Goal: Task Accomplishment & Management: Complete application form

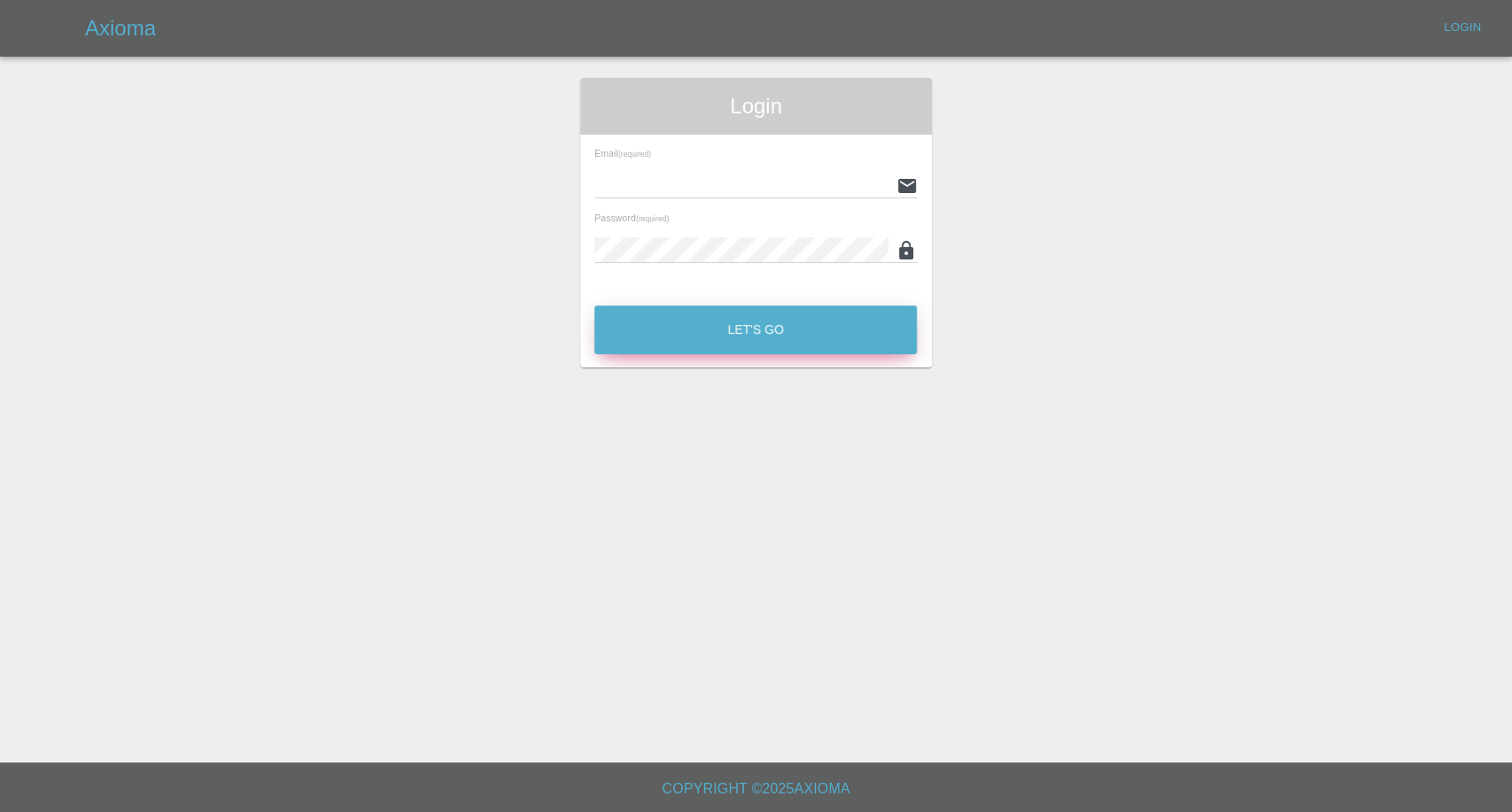
type input "[EMAIL_ADDRESS][DOMAIN_NAME]"
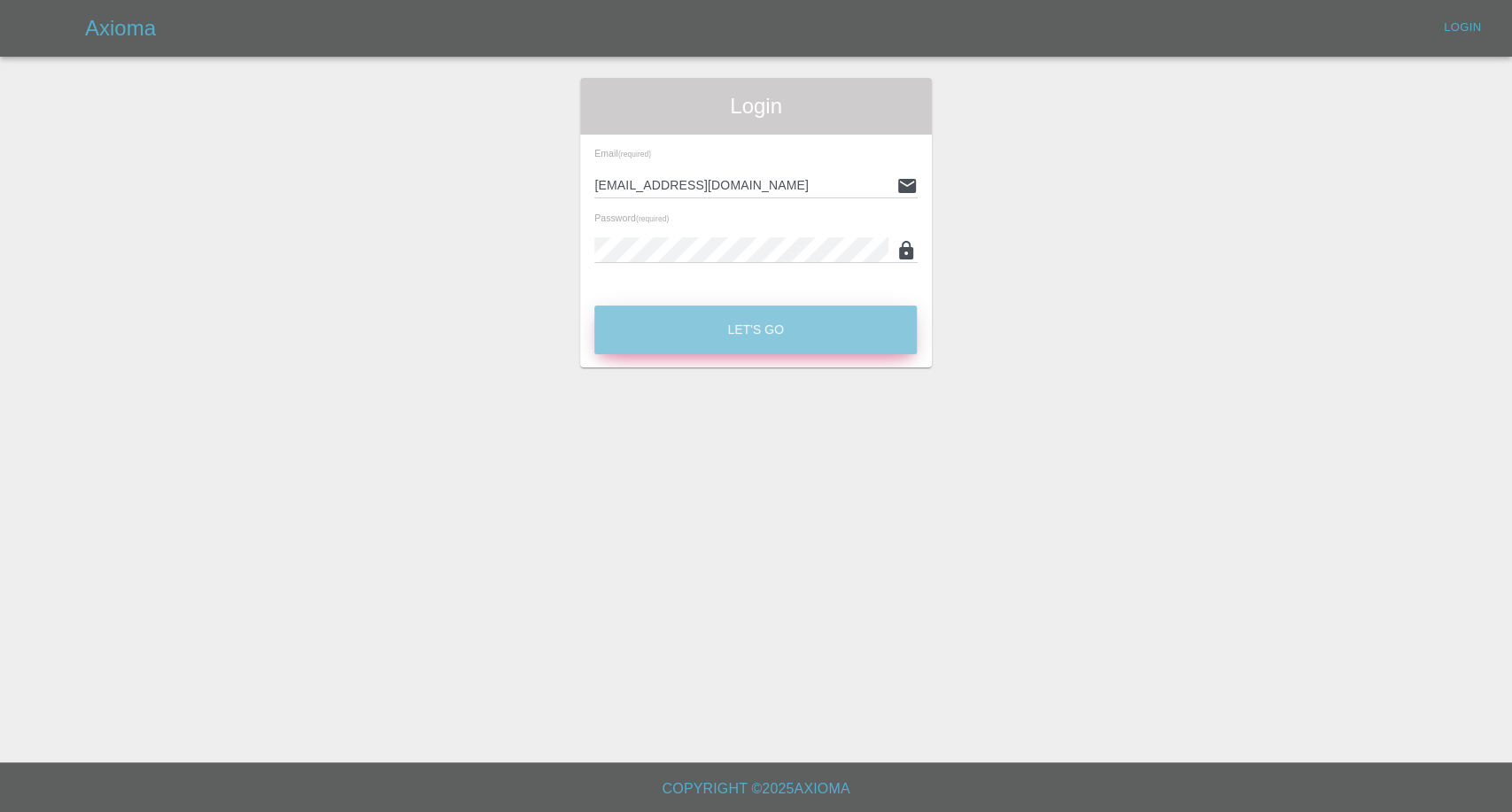
click at [803, 348] on button "Let's Go" at bounding box center [756, 330] width 322 height 48
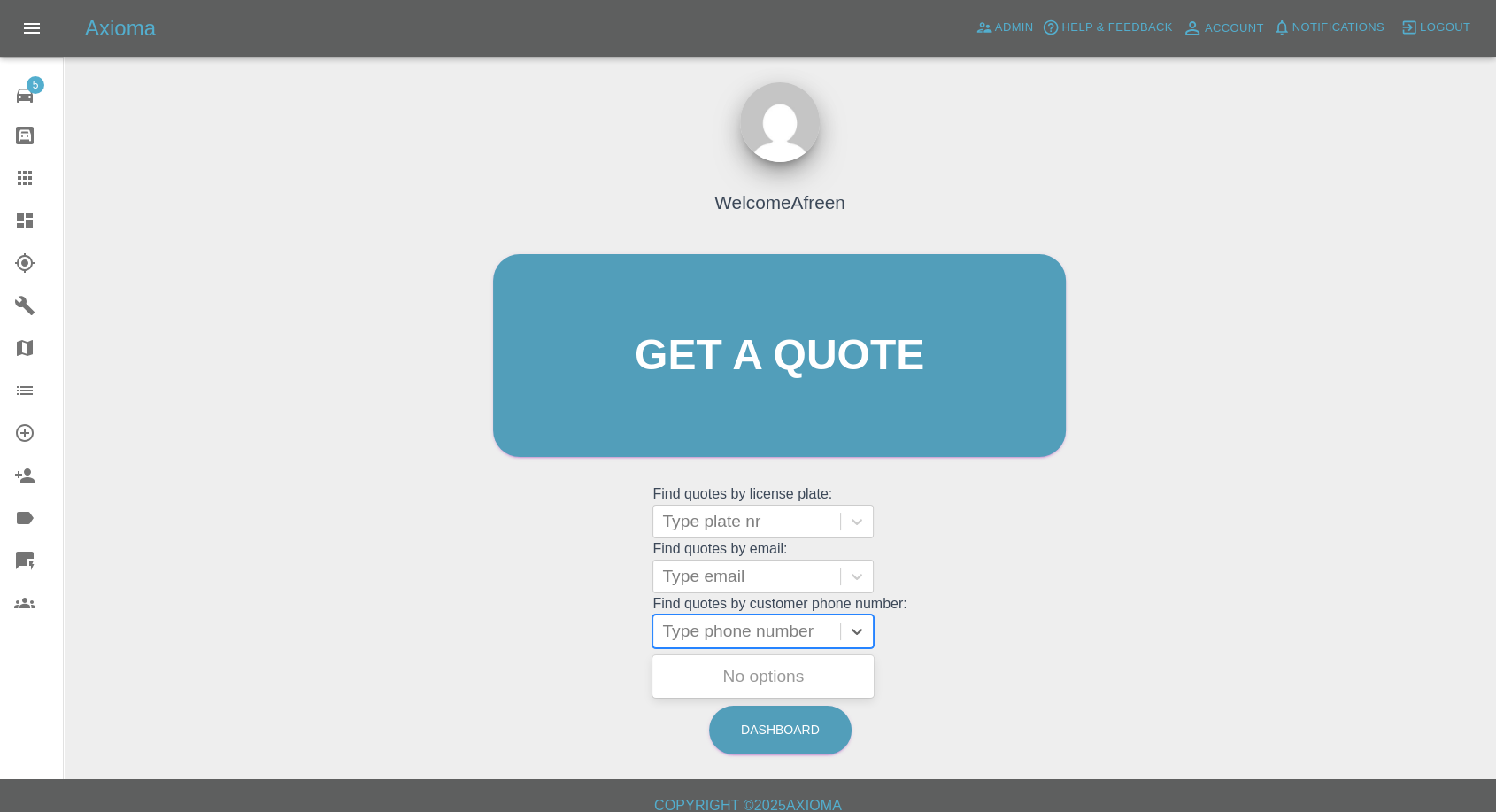
click at [773, 637] on div at bounding box center [747, 632] width 169 height 25
paste input "07817606639"
type input "07817606639"
click at [765, 583] on div at bounding box center [747, 577] width 169 height 25
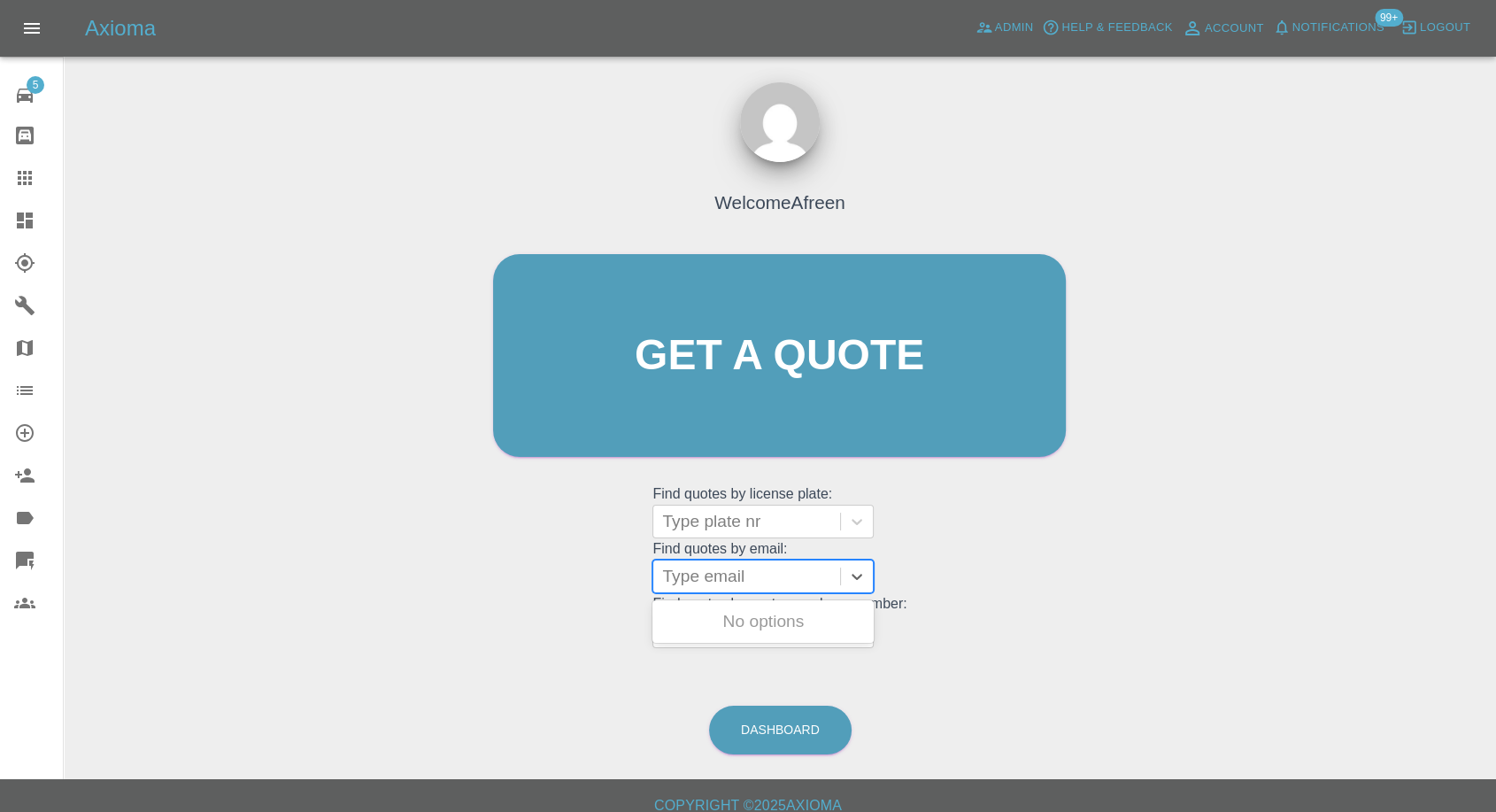
paste input "[EMAIL_ADDRESS][DOMAIN_NAME]"
type input "[EMAIL_ADDRESS][DOMAIN_NAME]"
click at [735, 618] on div "ME60RDY, Fnol" at bounding box center [764, 621] width 222 height 36
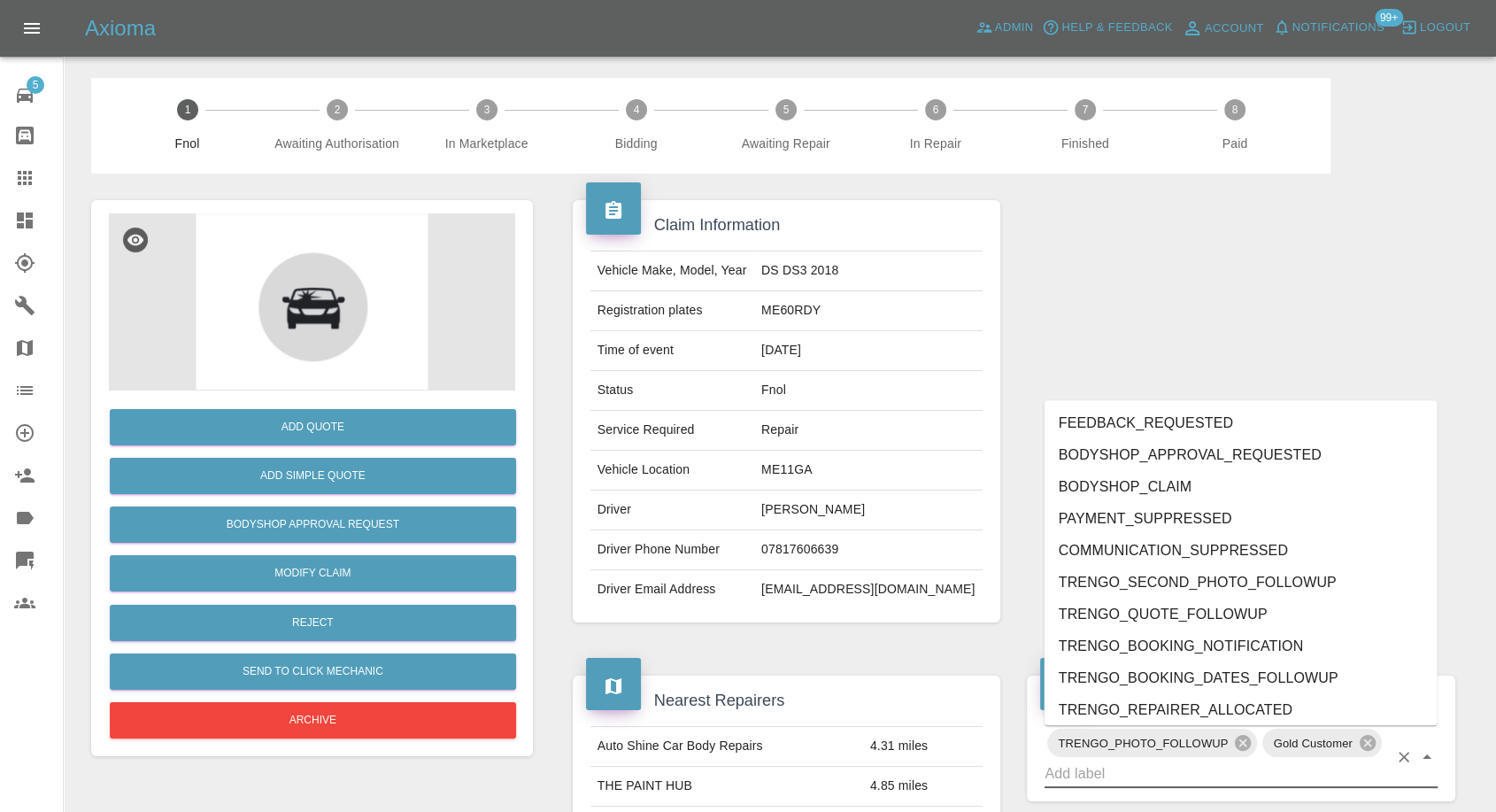
click at [1184, 767] on input "text" at bounding box center [1216, 773] width 343 height 27
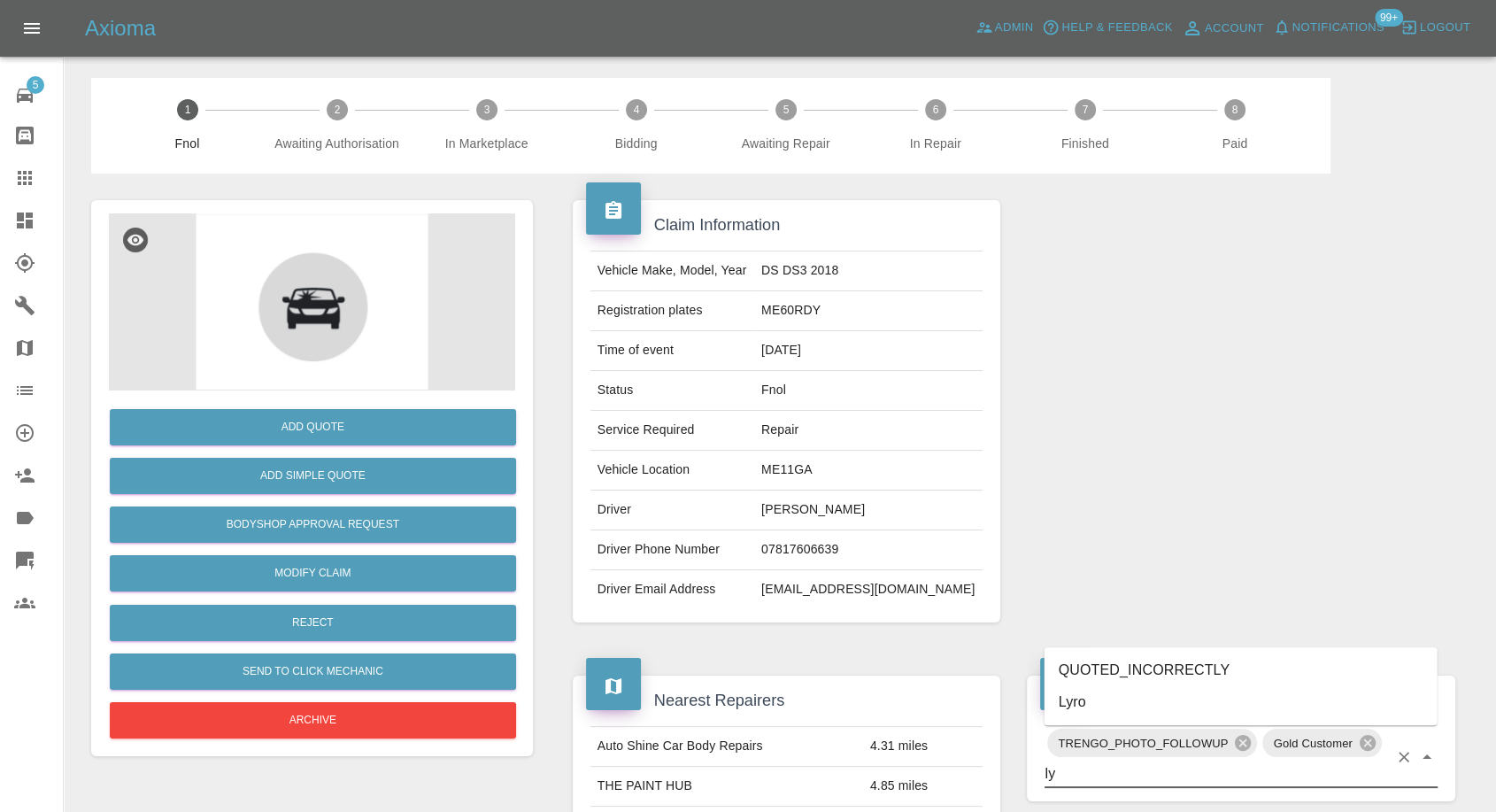
type input "lyr"
click at [1131, 694] on li "Lyro" at bounding box center [1241, 701] width 394 height 32
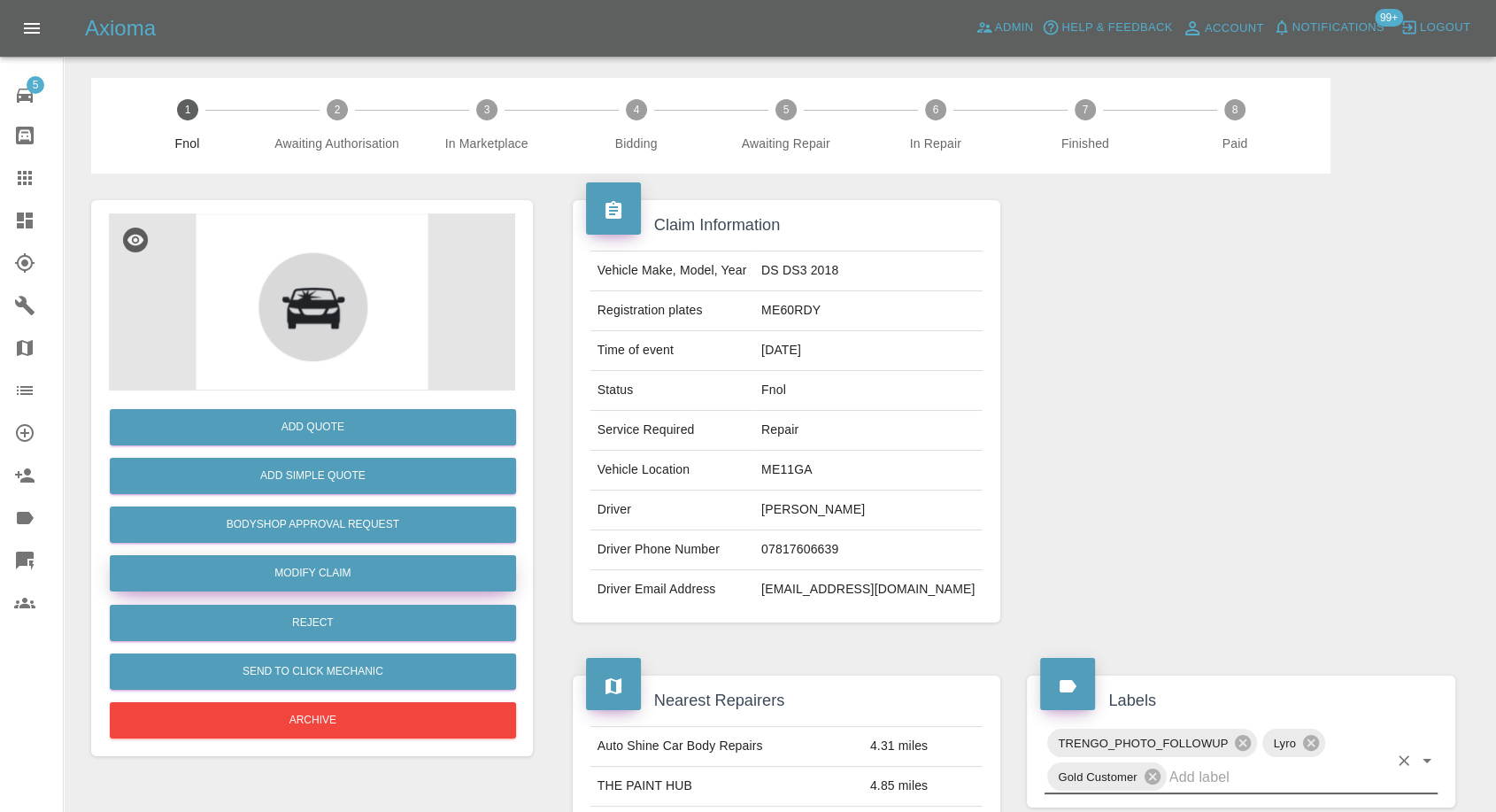
click at [324, 570] on link "Modify Claim" at bounding box center [313, 574] width 406 height 37
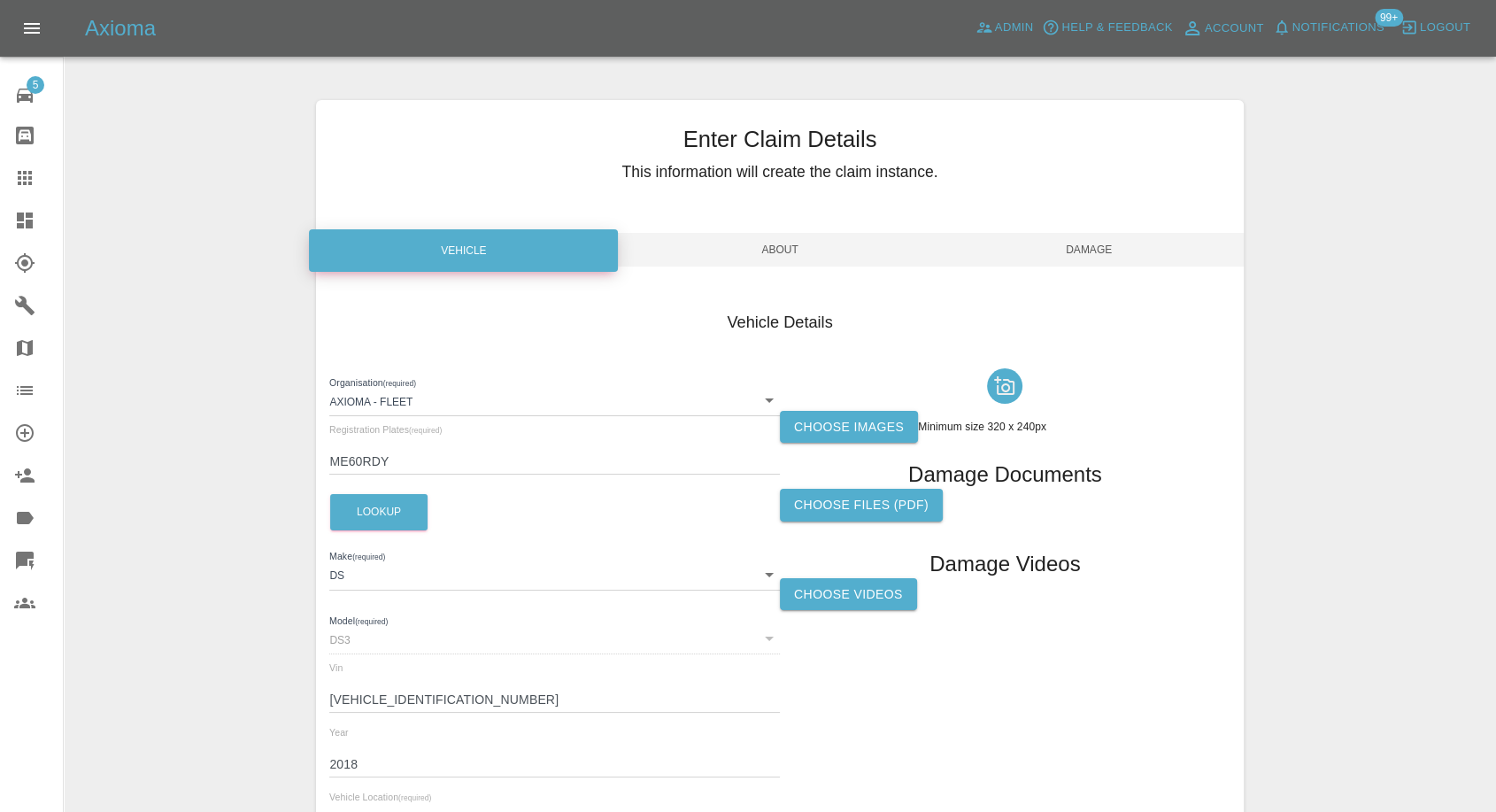
click at [883, 431] on label "Choose images" at bounding box center [849, 427] width 138 height 33
click at [0, 0] on input "Choose images" at bounding box center [0, 0] width 0 height 0
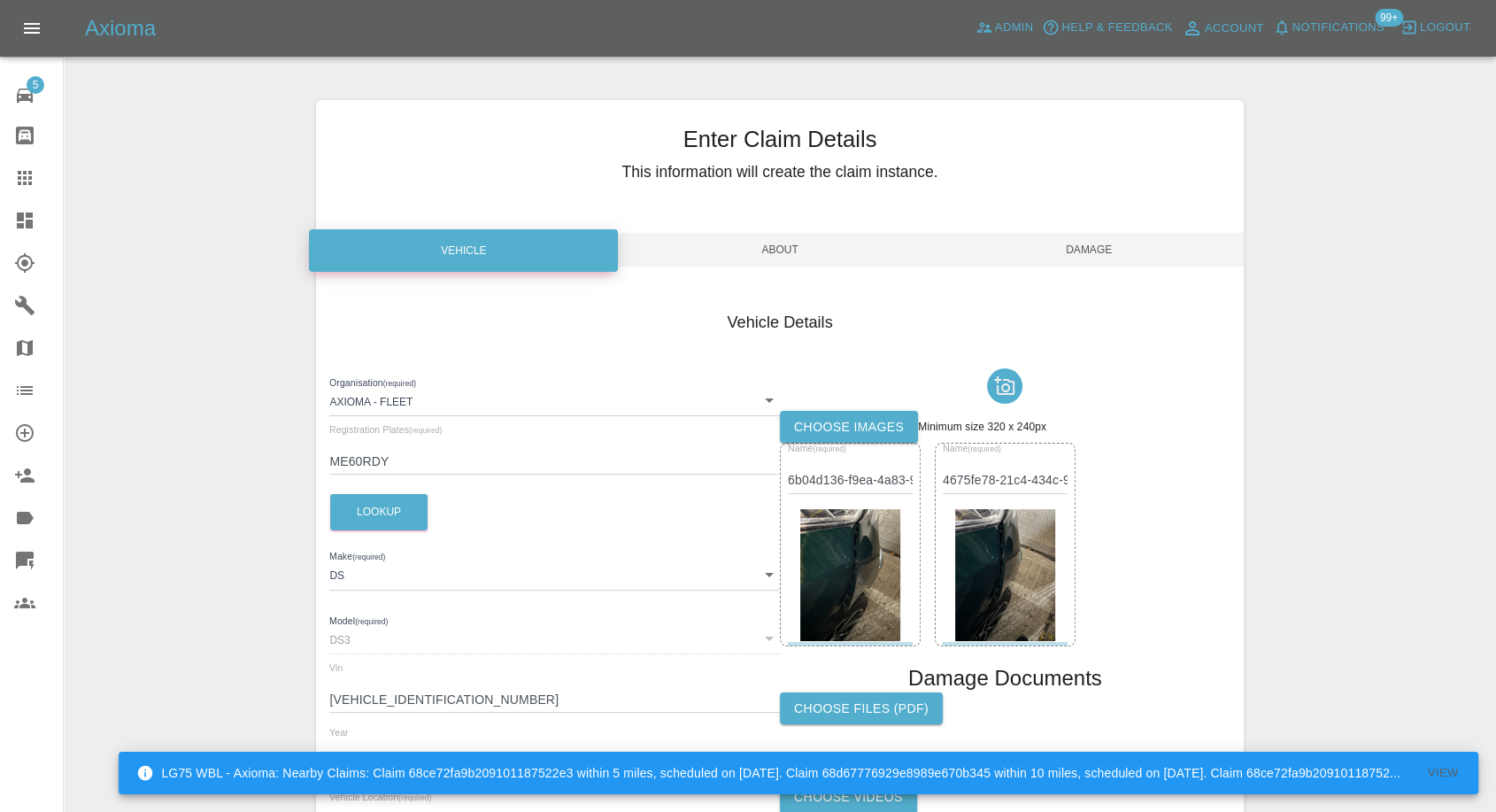
click at [1098, 244] on span "Damage" at bounding box center [1089, 249] width 309 height 34
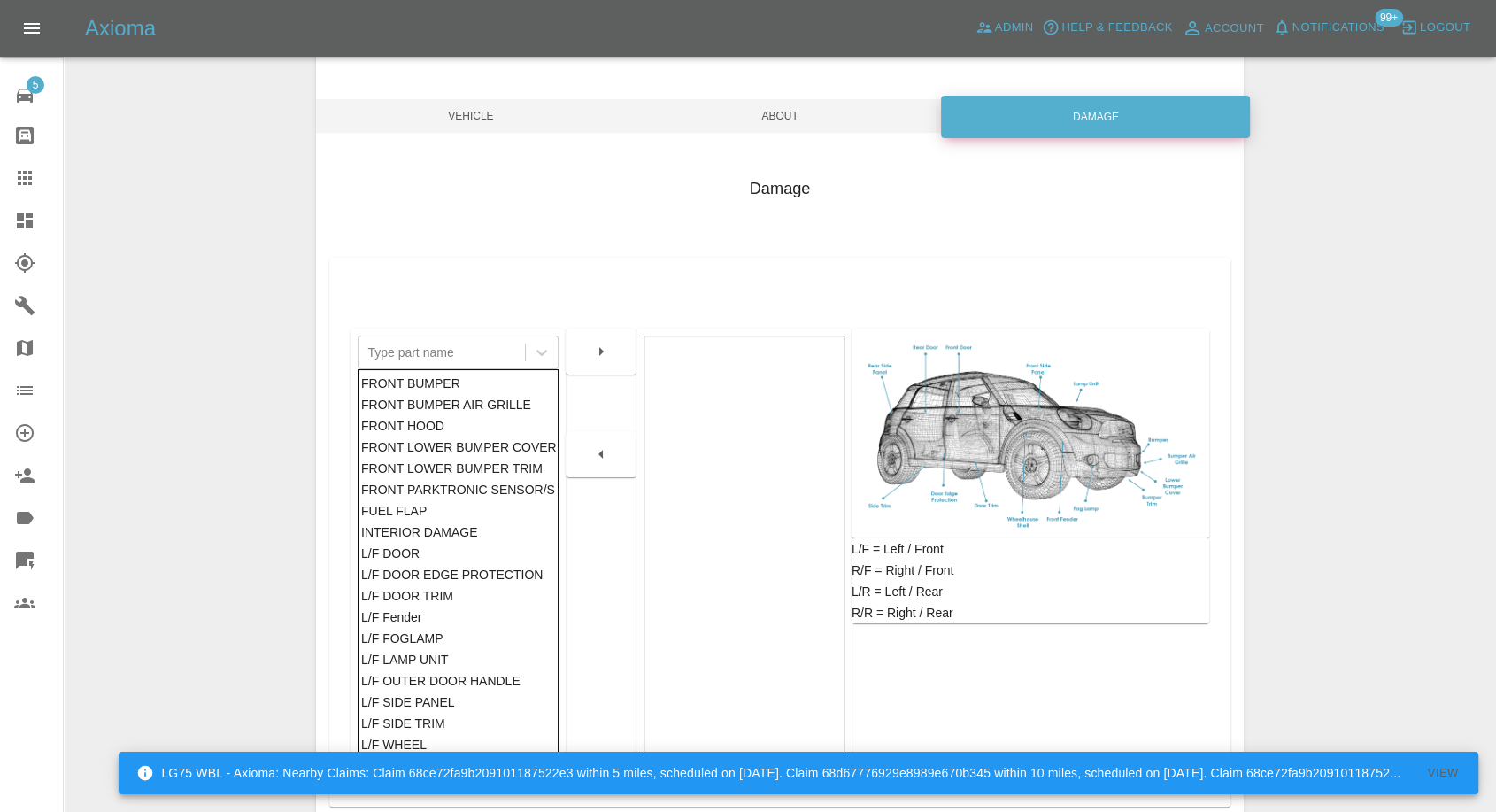
scroll to position [284, 0]
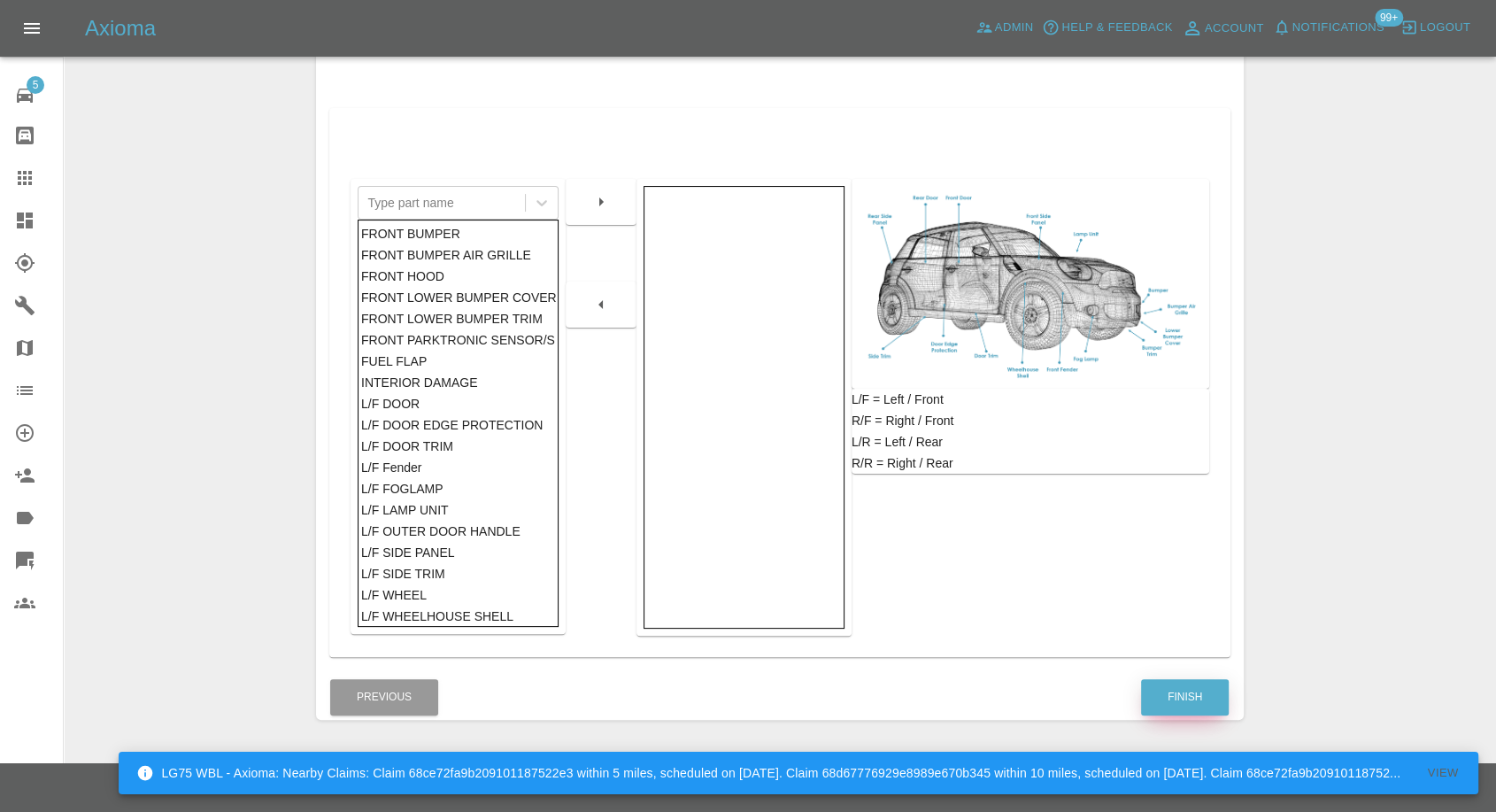
click at [1167, 681] on button "Finish" at bounding box center [1184, 697] width 88 height 37
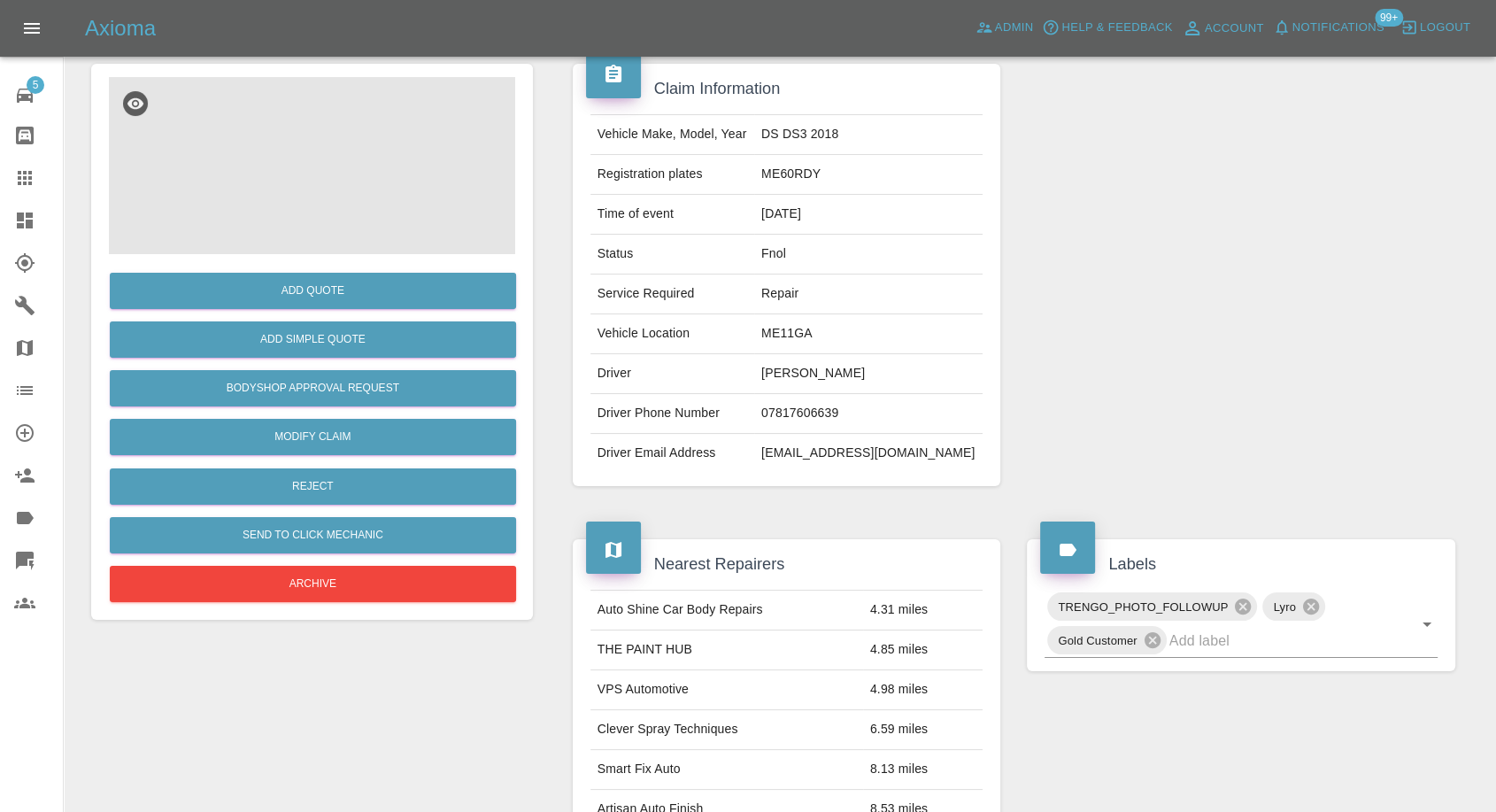
scroll to position [295, 0]
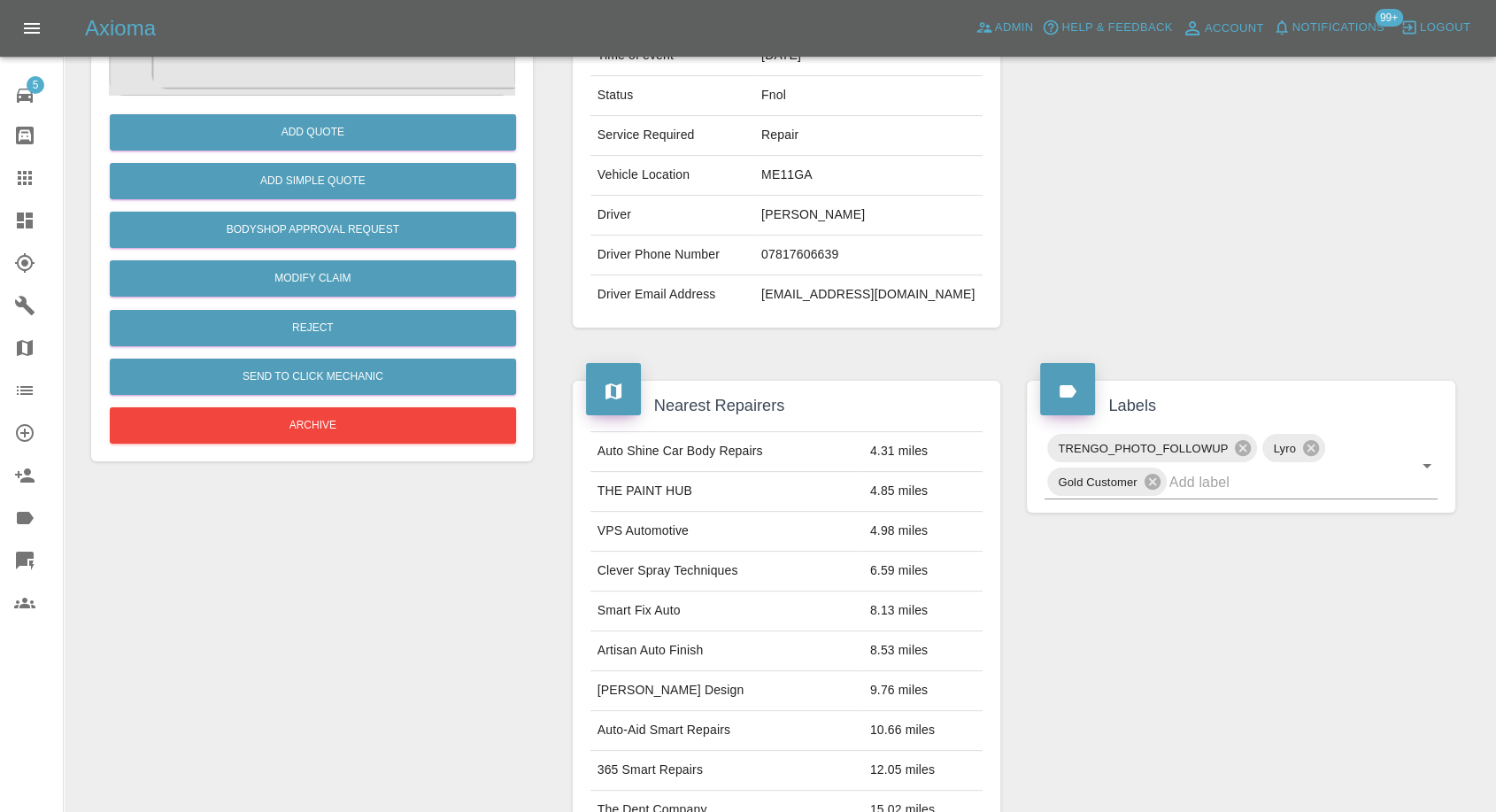
click at [21, 174] on icon at bounding box center [25, 178] width 21 height 21
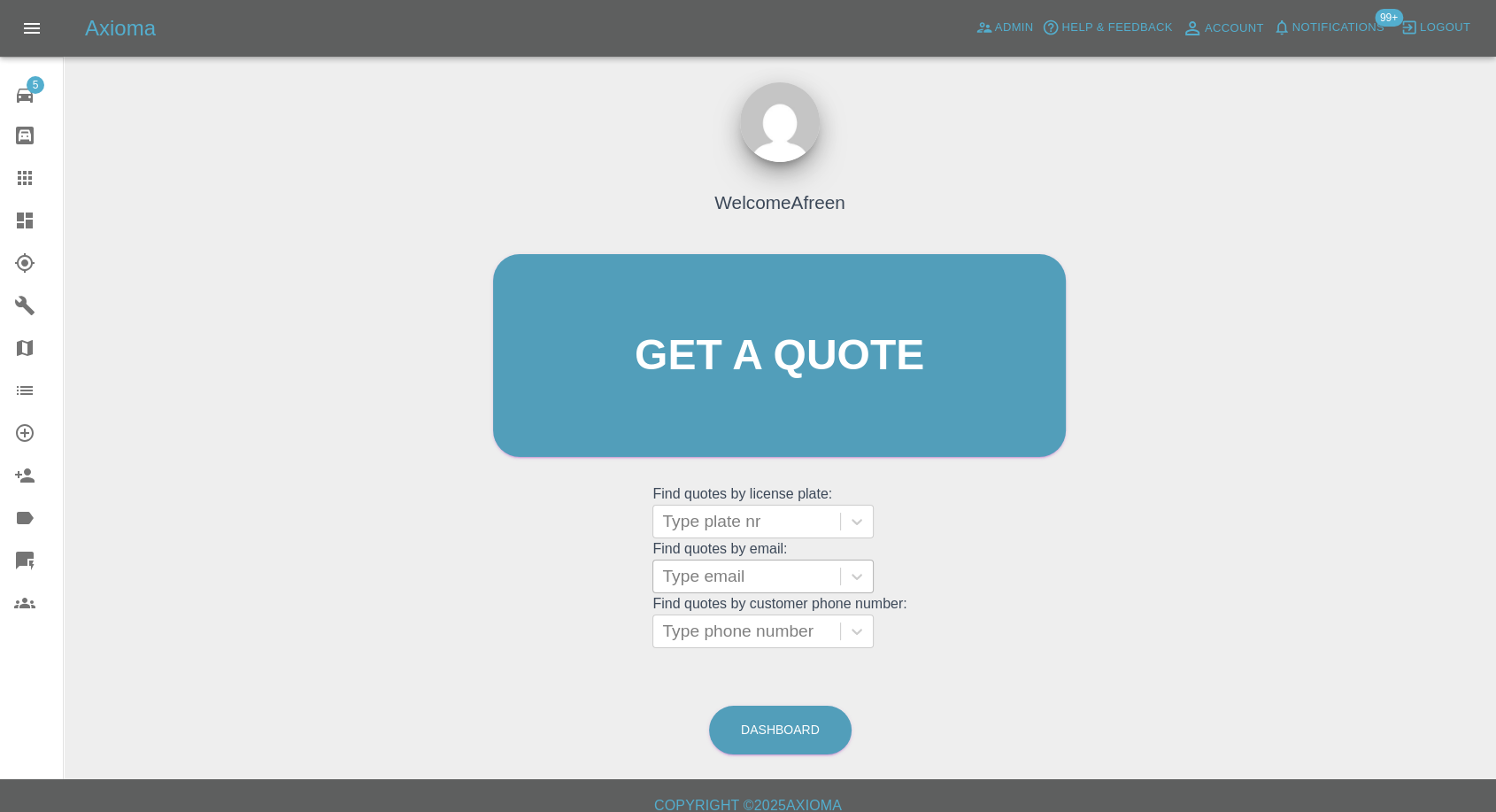
click at [757, 583] on div at bounding box center [747, 577] width 169 height 25
paste input "[EMAIL_ADDRESS][DOMAIN_NAME]"
type input "[EMAIL_ADDRESS][DOMAIN_NAME]"
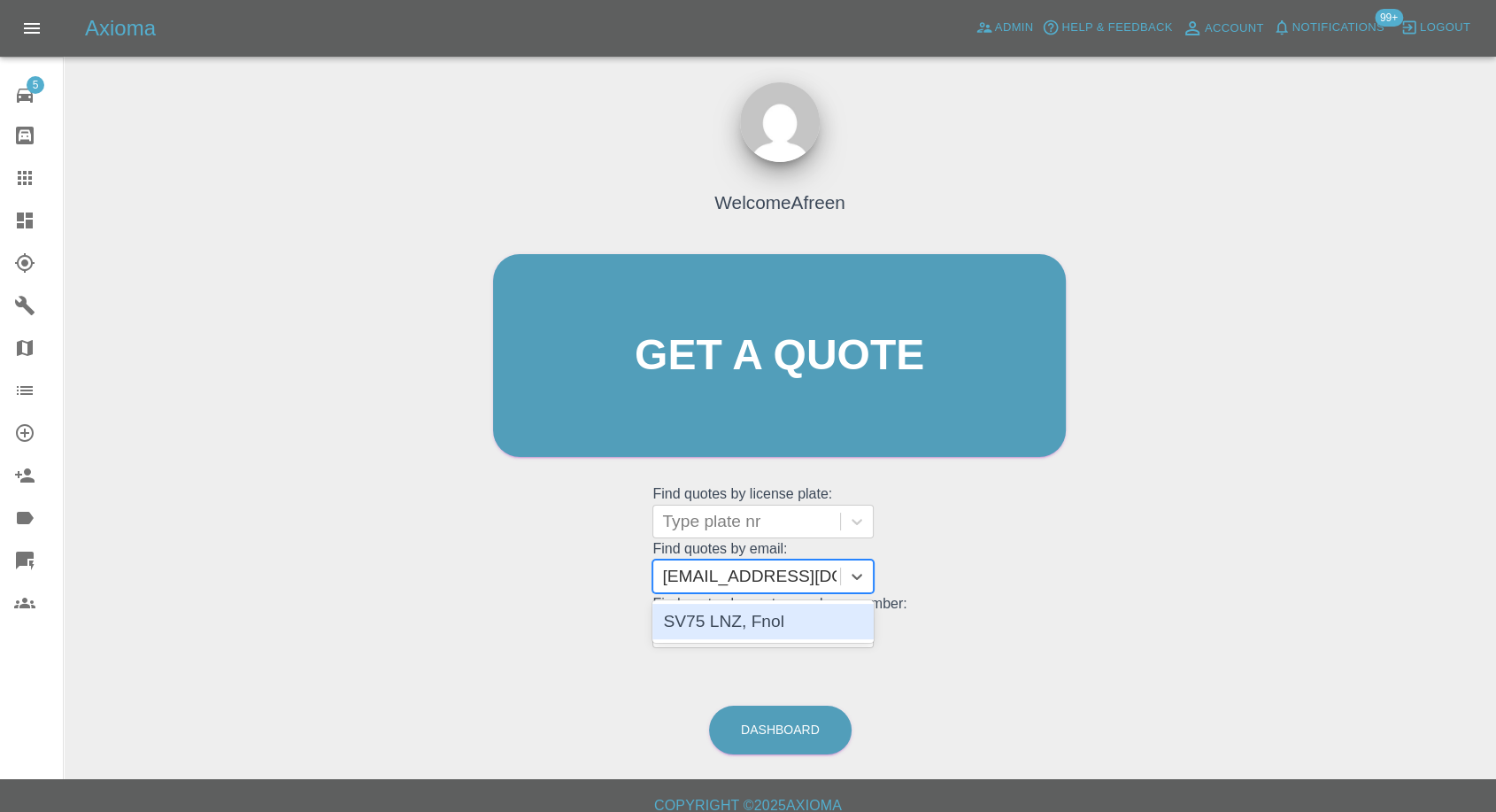
click at [758, 614] on div "SV75 LNZ, Fnol" at bounding box center [764, 621] width 222 height 36
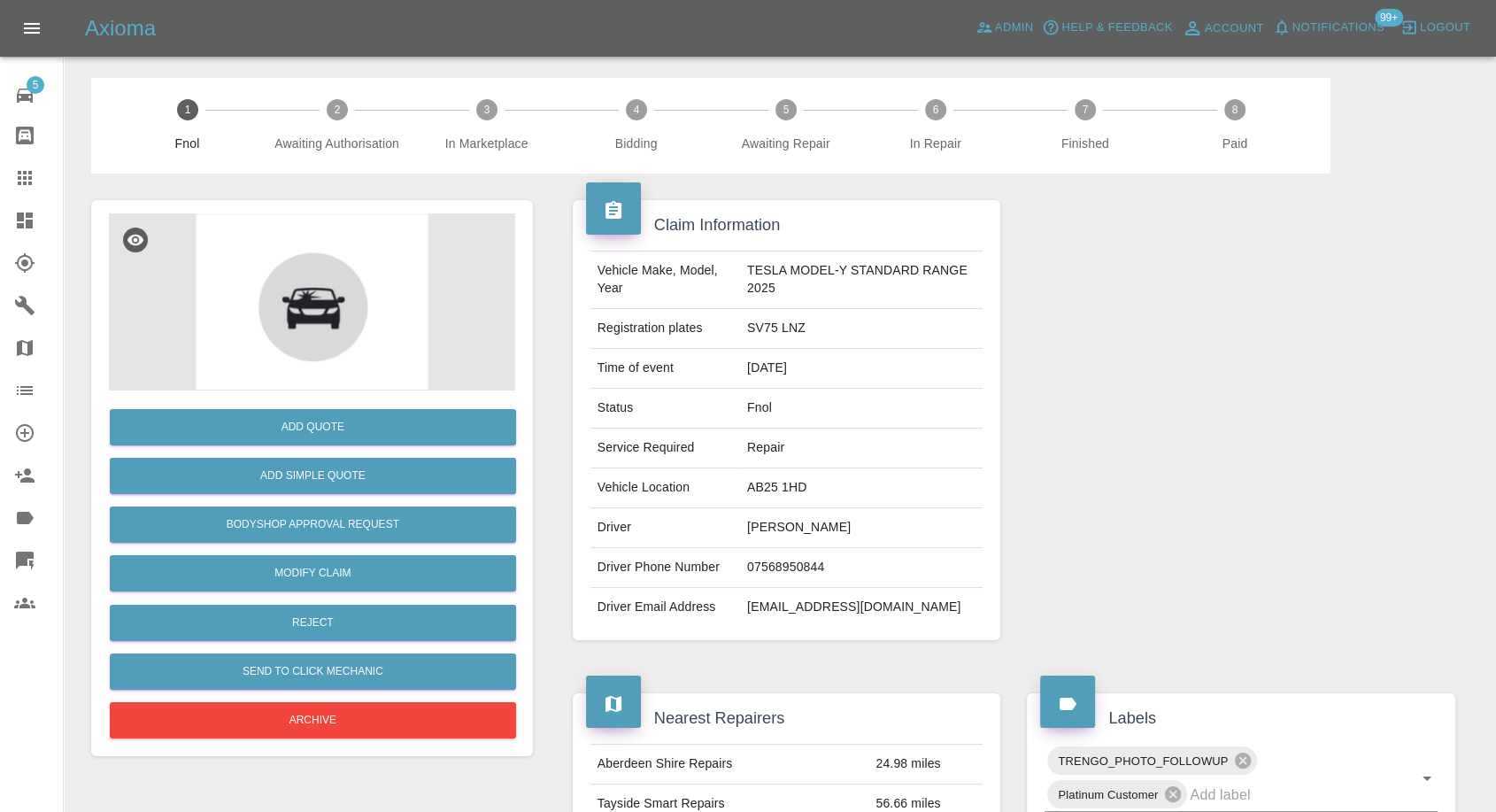
scroll to position [98, 0]
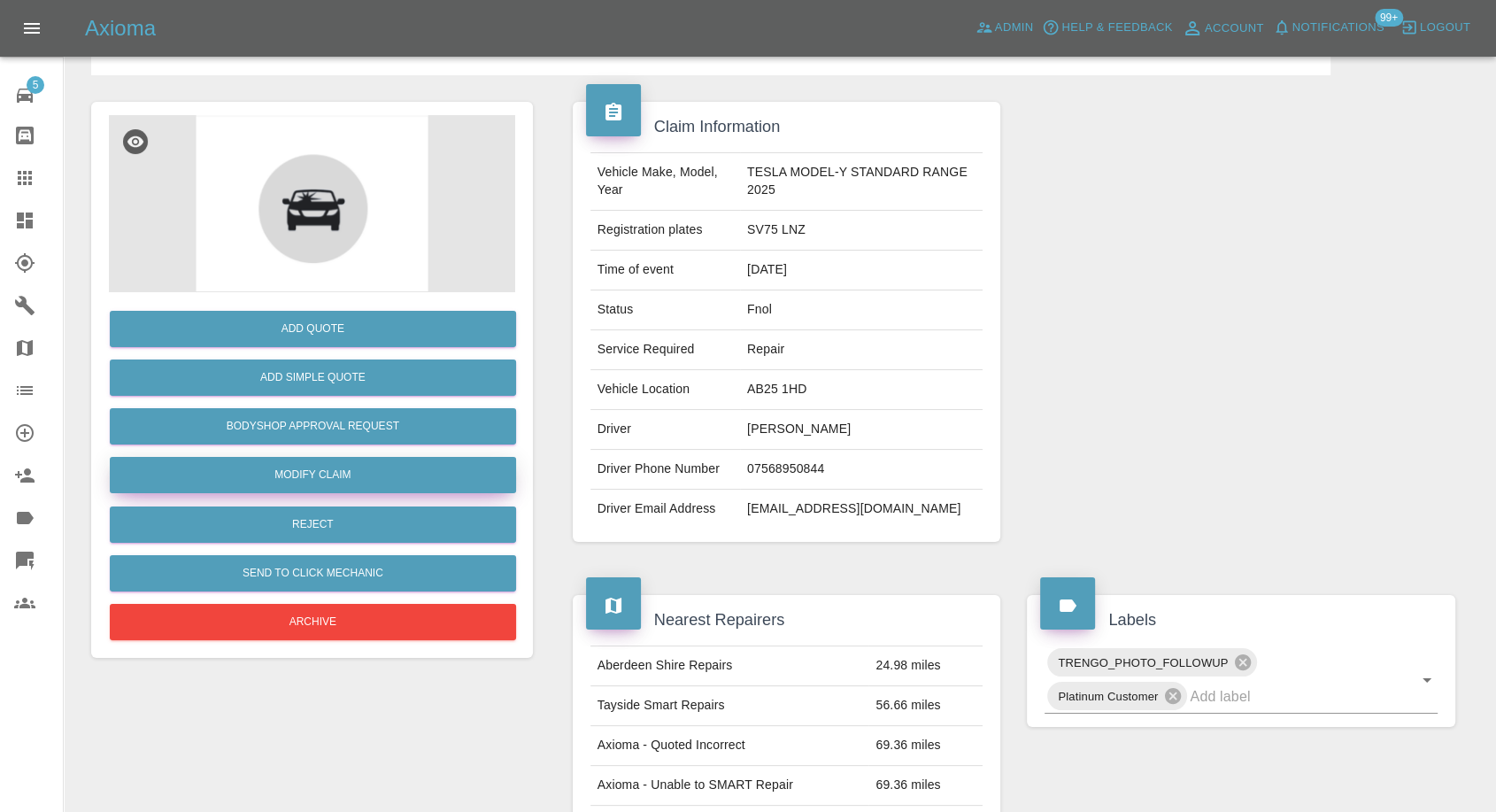
click at [358, 485] on link "Modify Claim" at bounding box center [313, 475] width 406 height 37
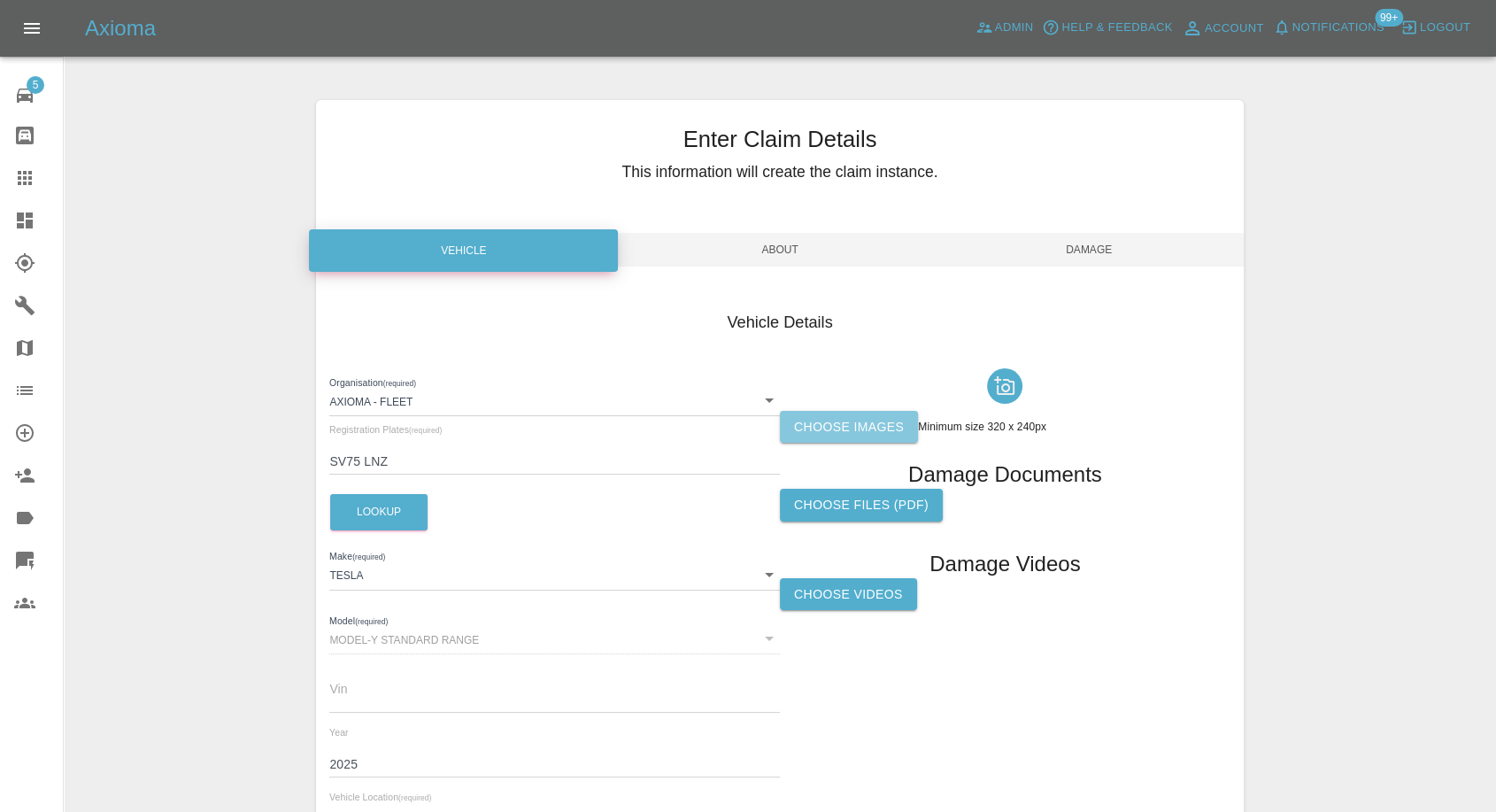
click at [845, 438] on label "Choose images" at bounding box center [849, 427] width 138 height 33
click at [0, 0] on input "Choose images" at bounding box center [0, 0] width 0 height 0
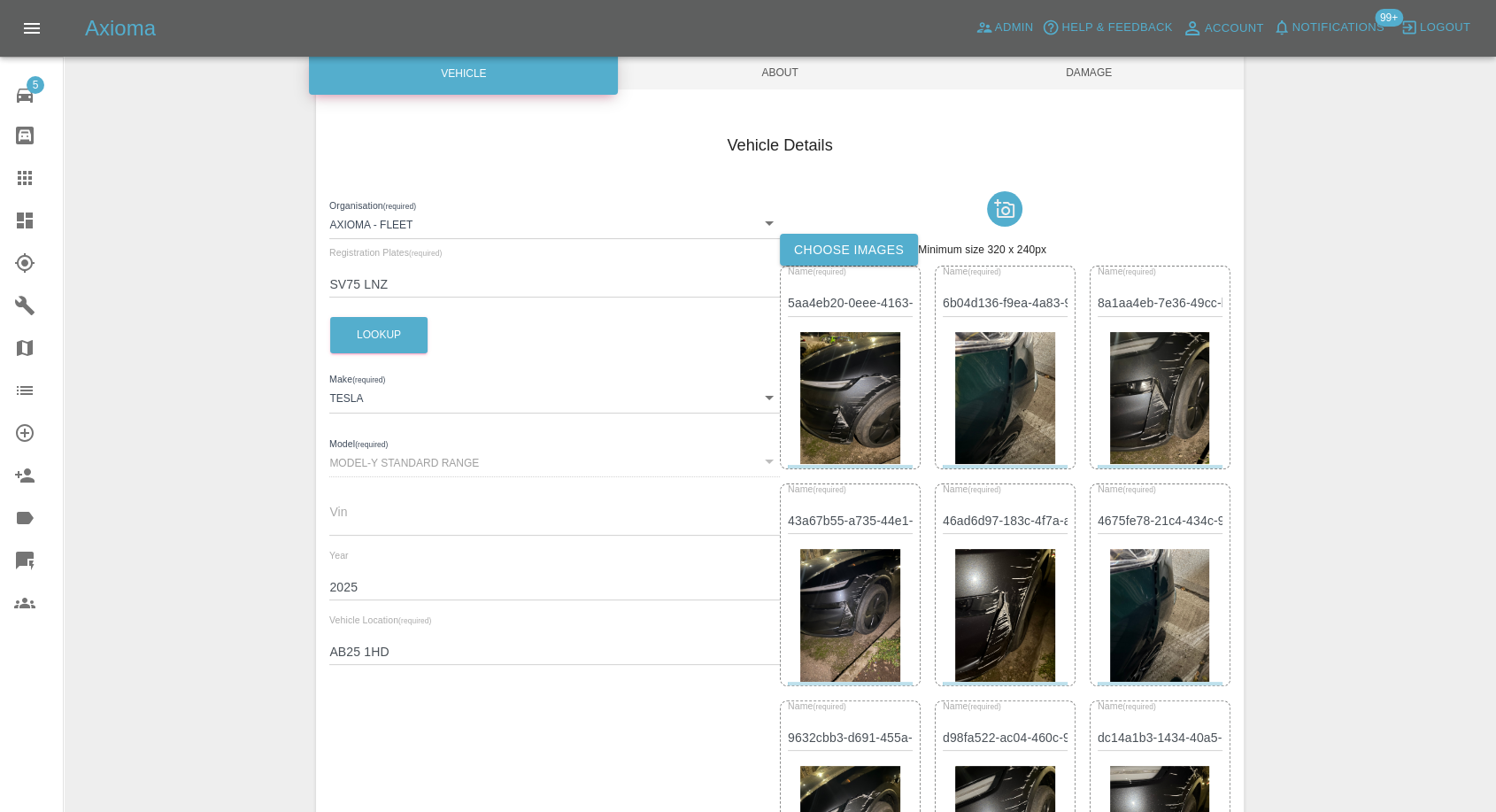
scroll to position [393, 0]
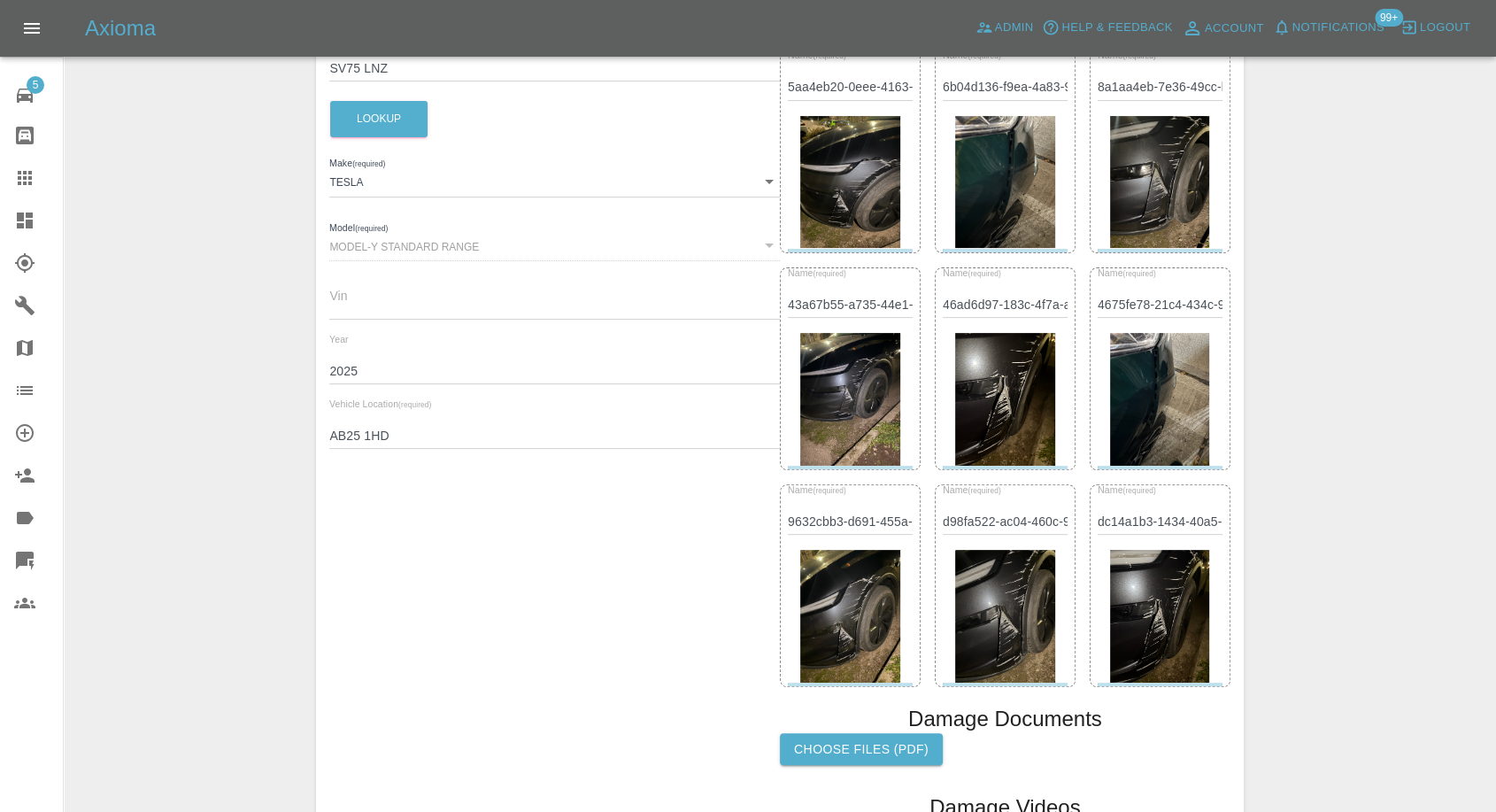
click at [1152, 397] on img at bounding box center [1159, 399] width 99 height 133
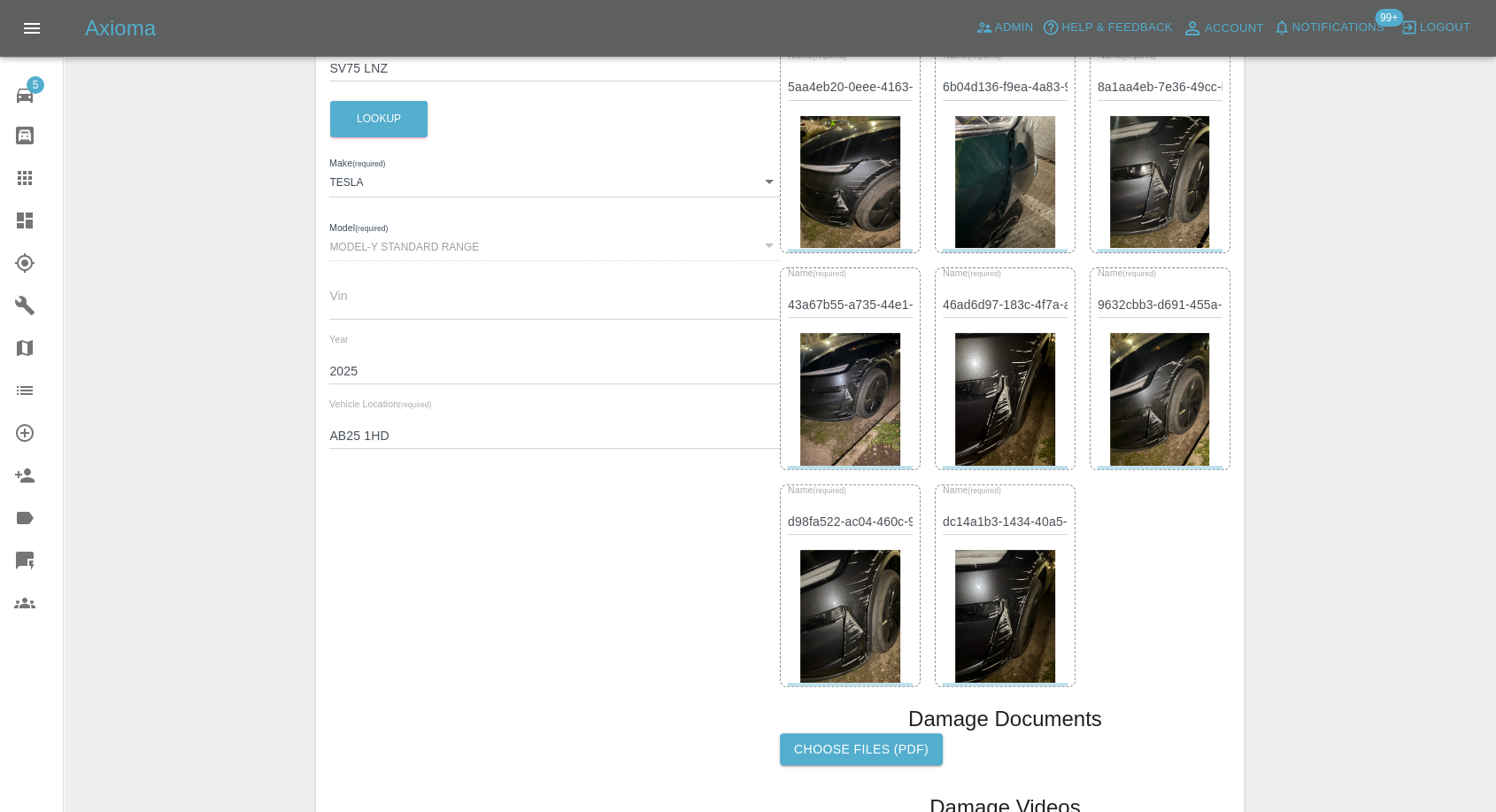
click at [1003, 214] on img at bounding box center [1005, 182] width 99 height 133
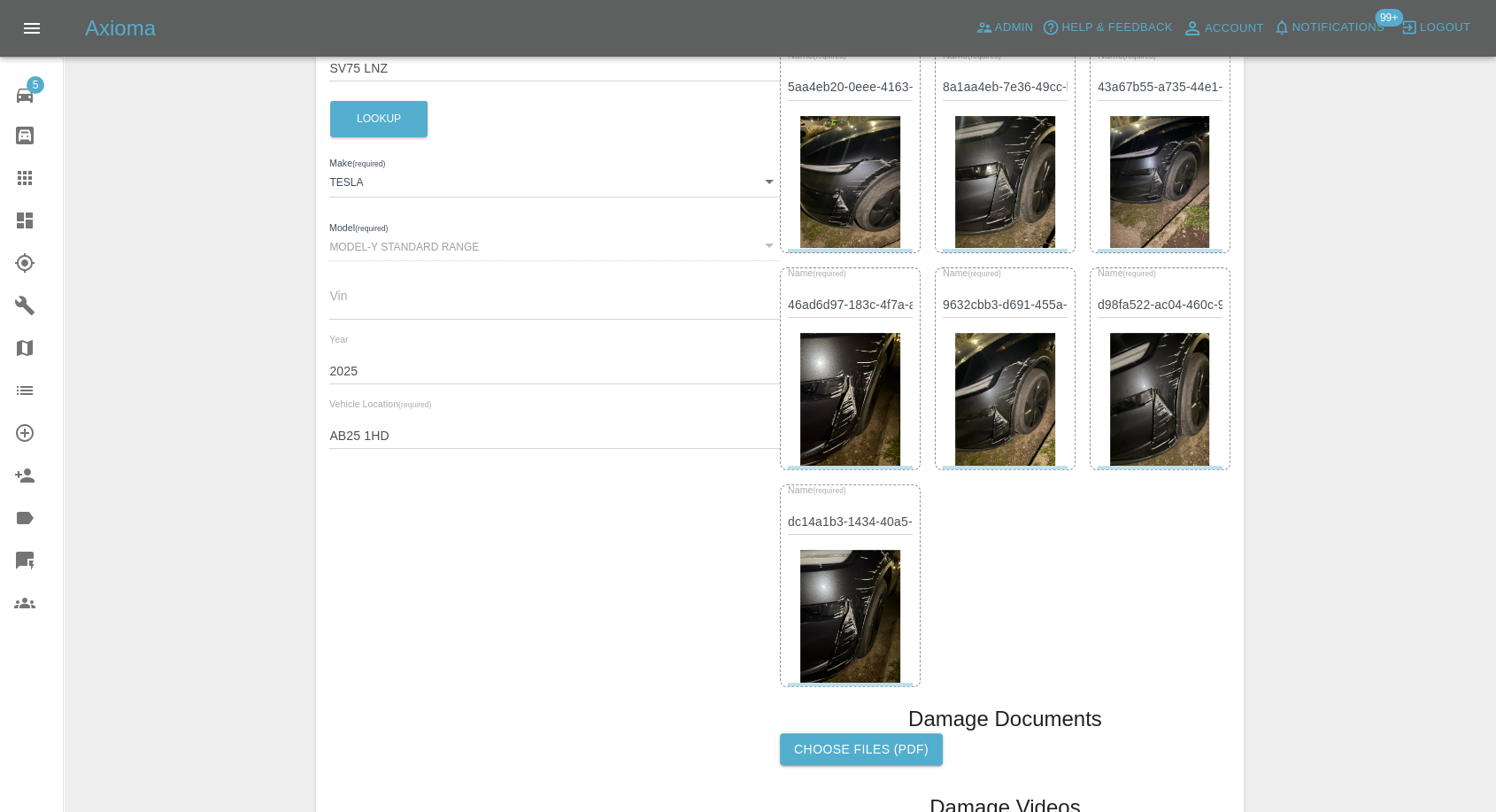
scroll to position [0, 0]
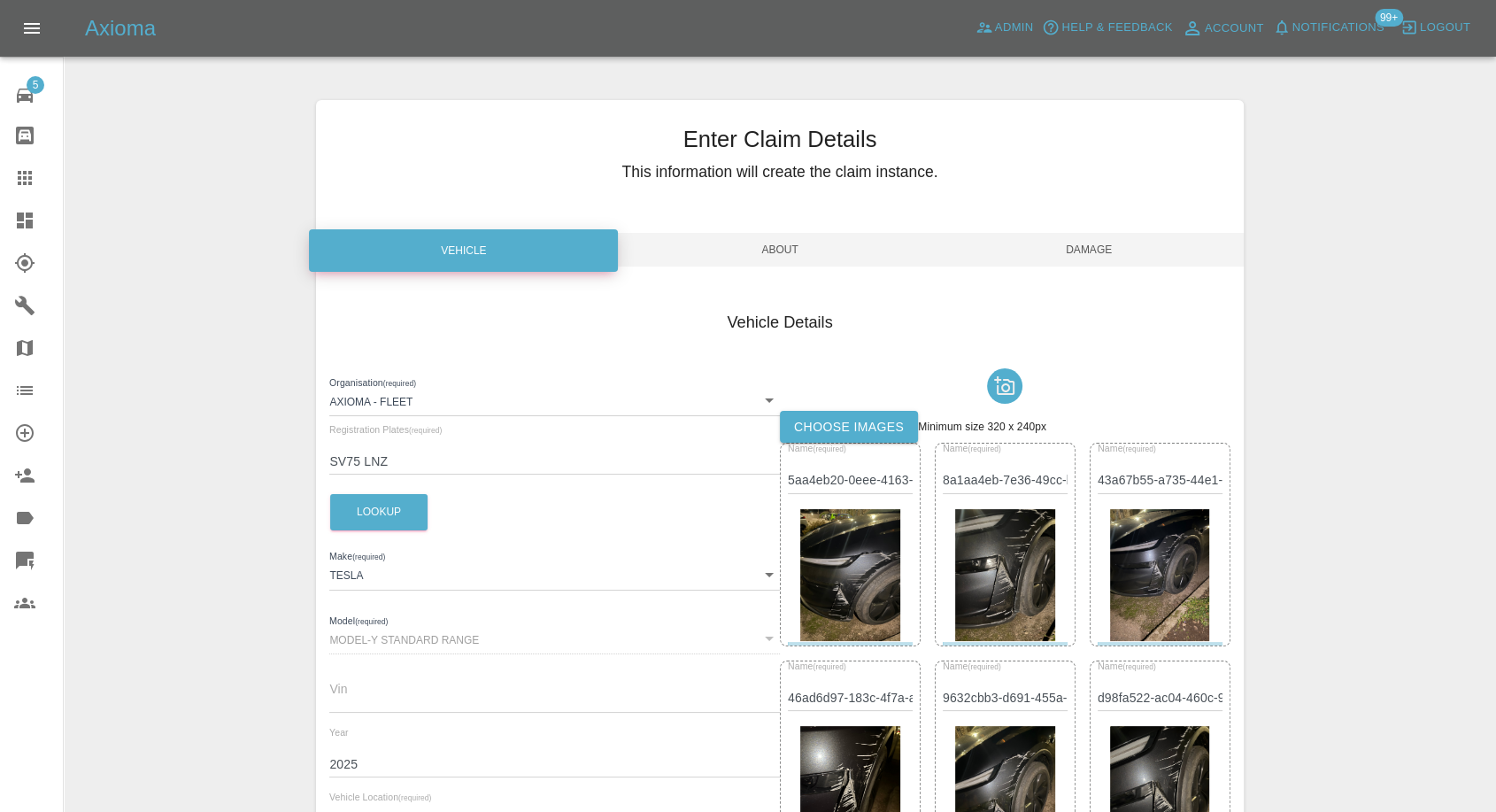
click at [1093, 237] on span "Damage" at bounding box center [1089, 249] width 309 height 34
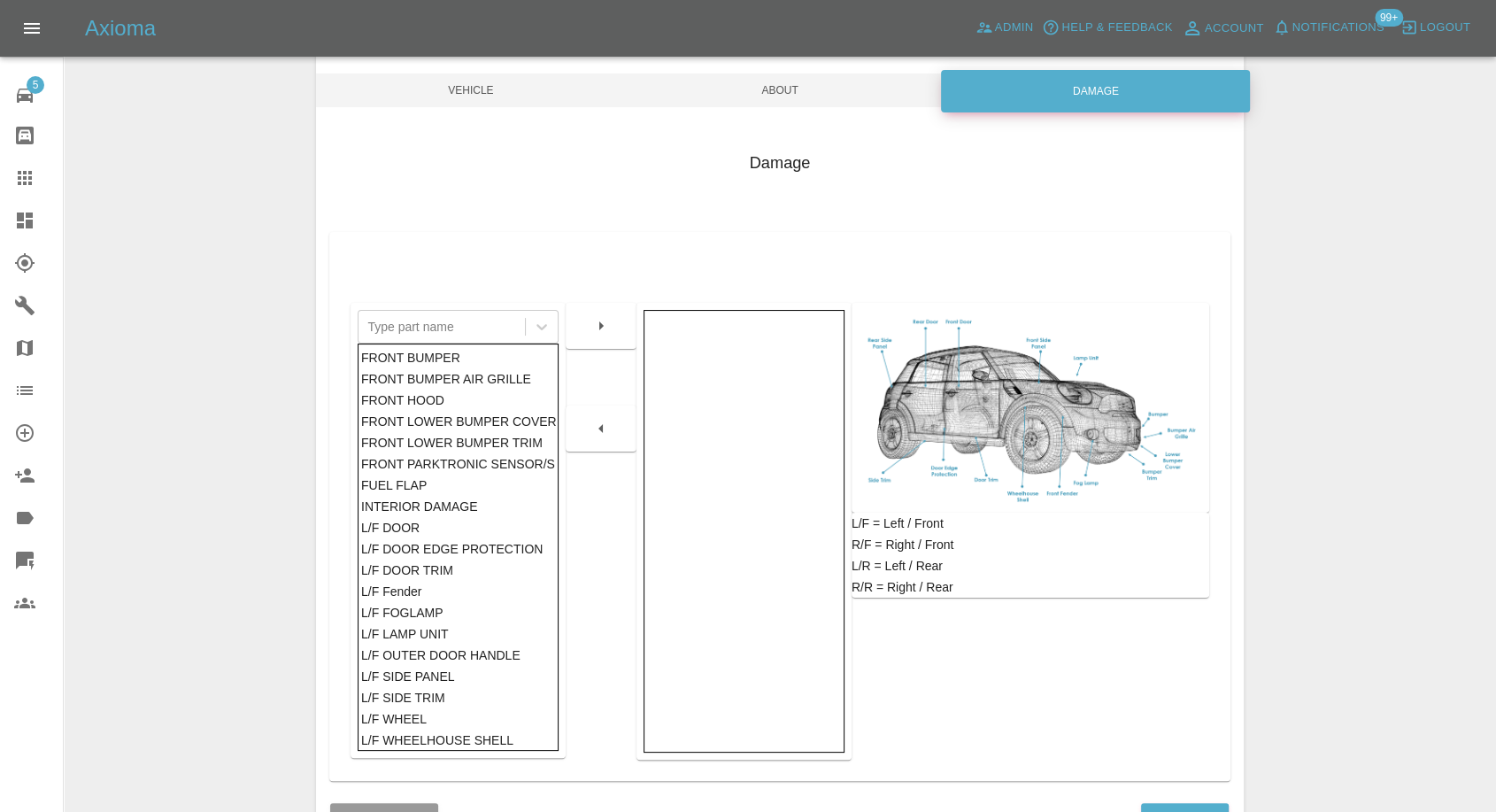
scroll to position [284, 0]
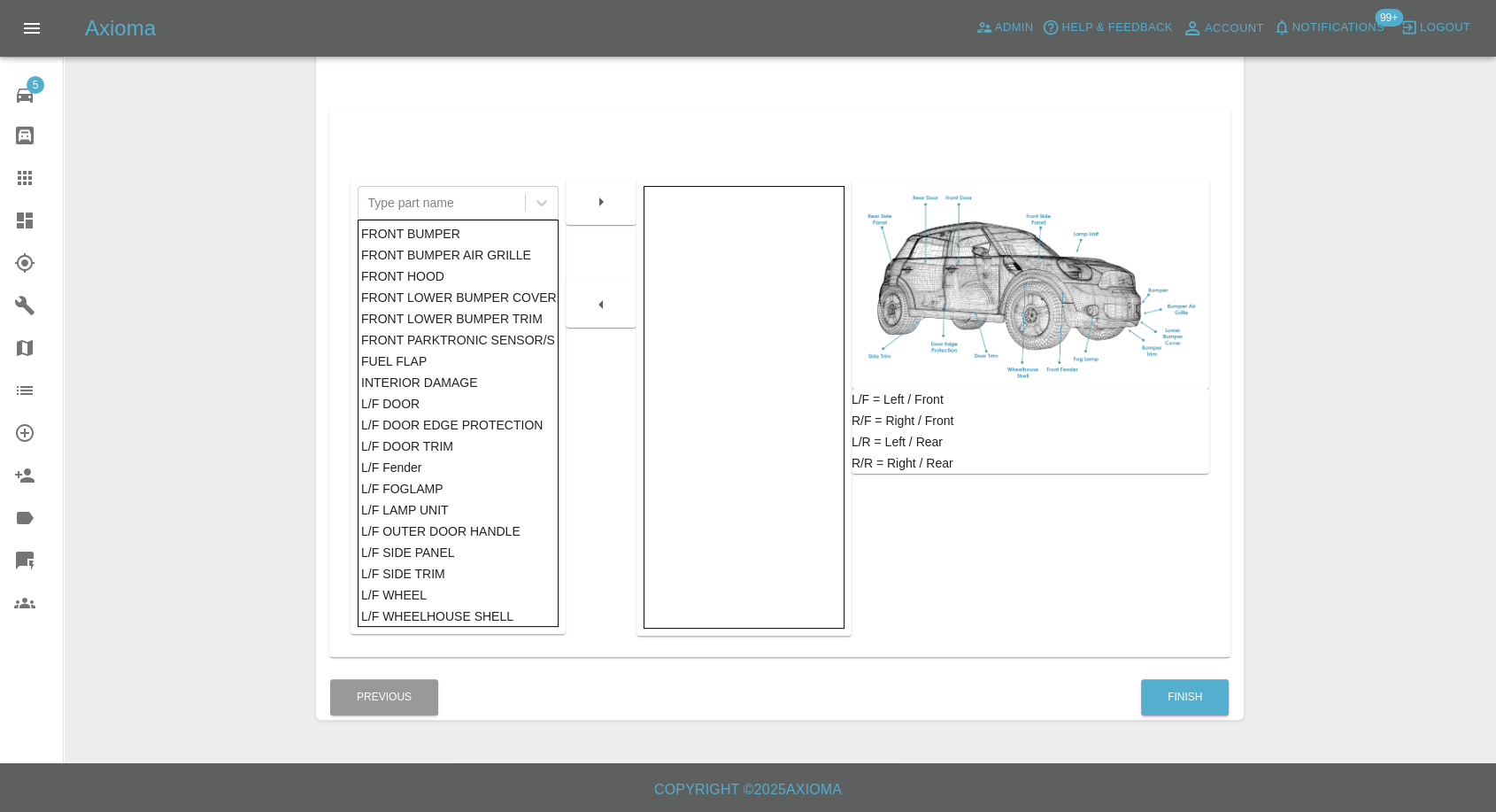
click at [1180, 717] on div "Finish" at bounding box center [1184, 697] width 90 height 45
click at [1202, 691] on button "Finish" at bounding box center [1184, 697] width 88 height 37
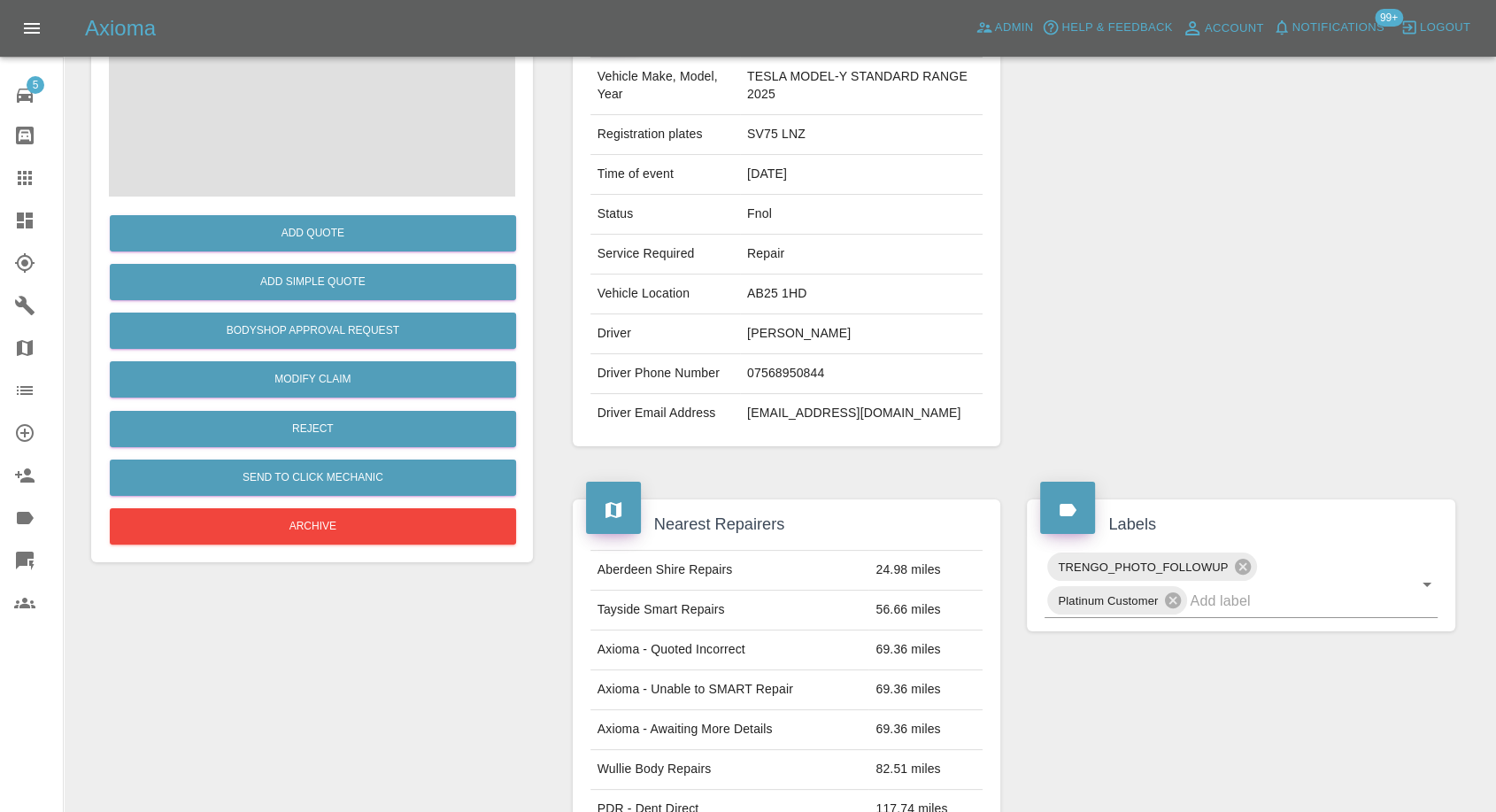
scroll to position [197, 0]
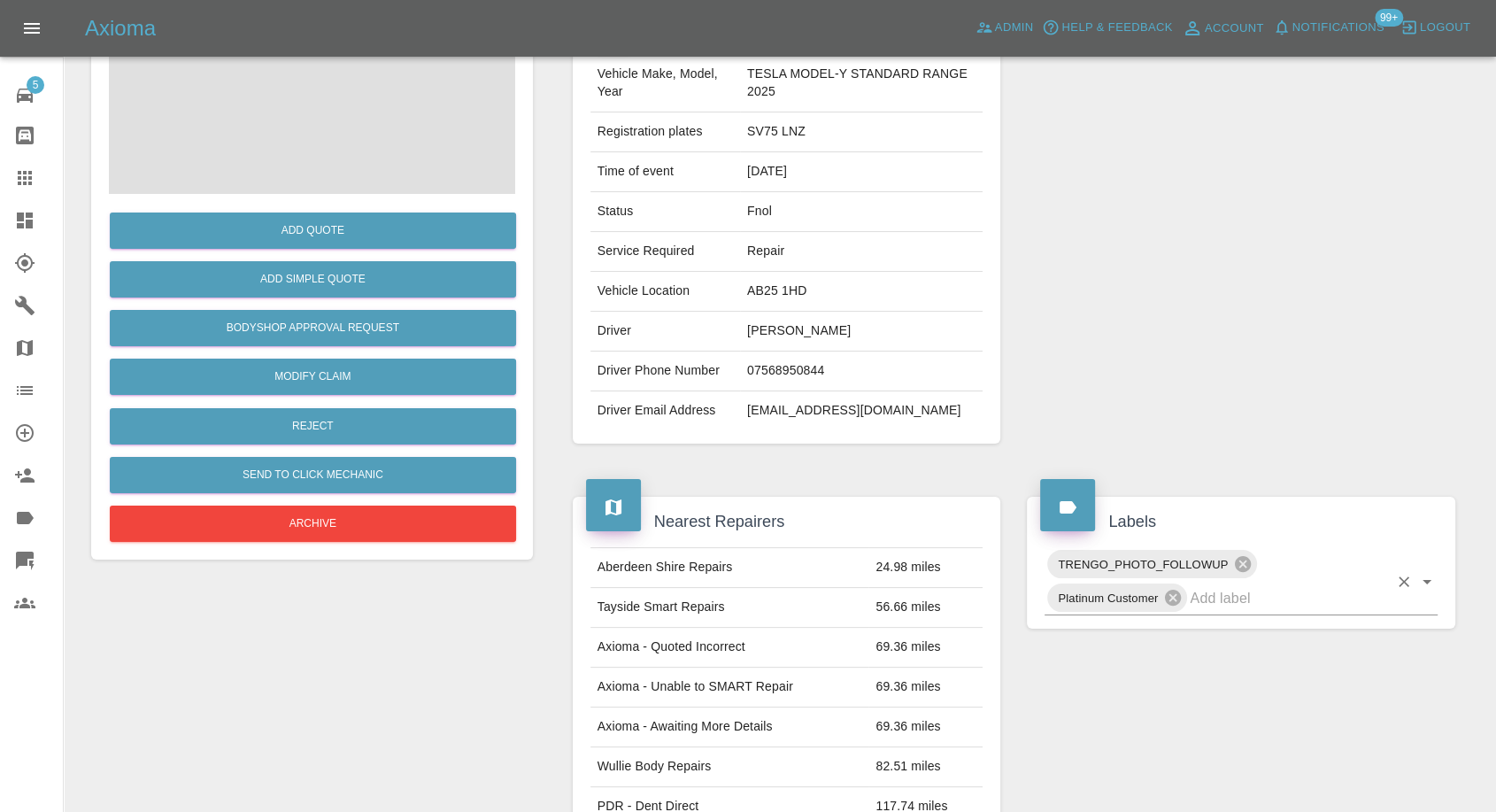
click at [1211, 599] on input "text" at bounding box center [1290, 598] width 199 height 27
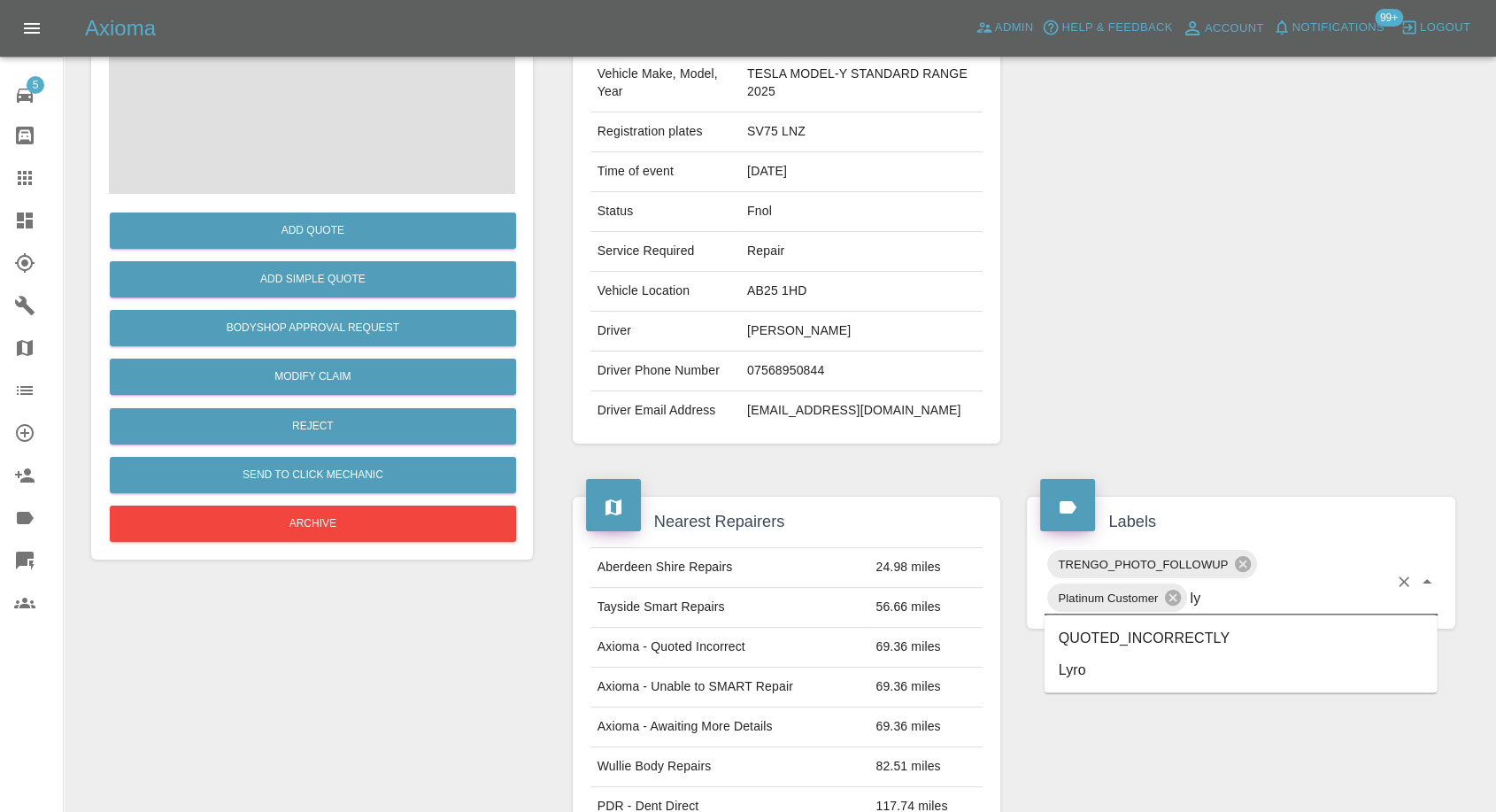
type input "lyr"
click at [1068, 634] on li "Lyro" at bounding box center [1241, 636] width 394 height 32
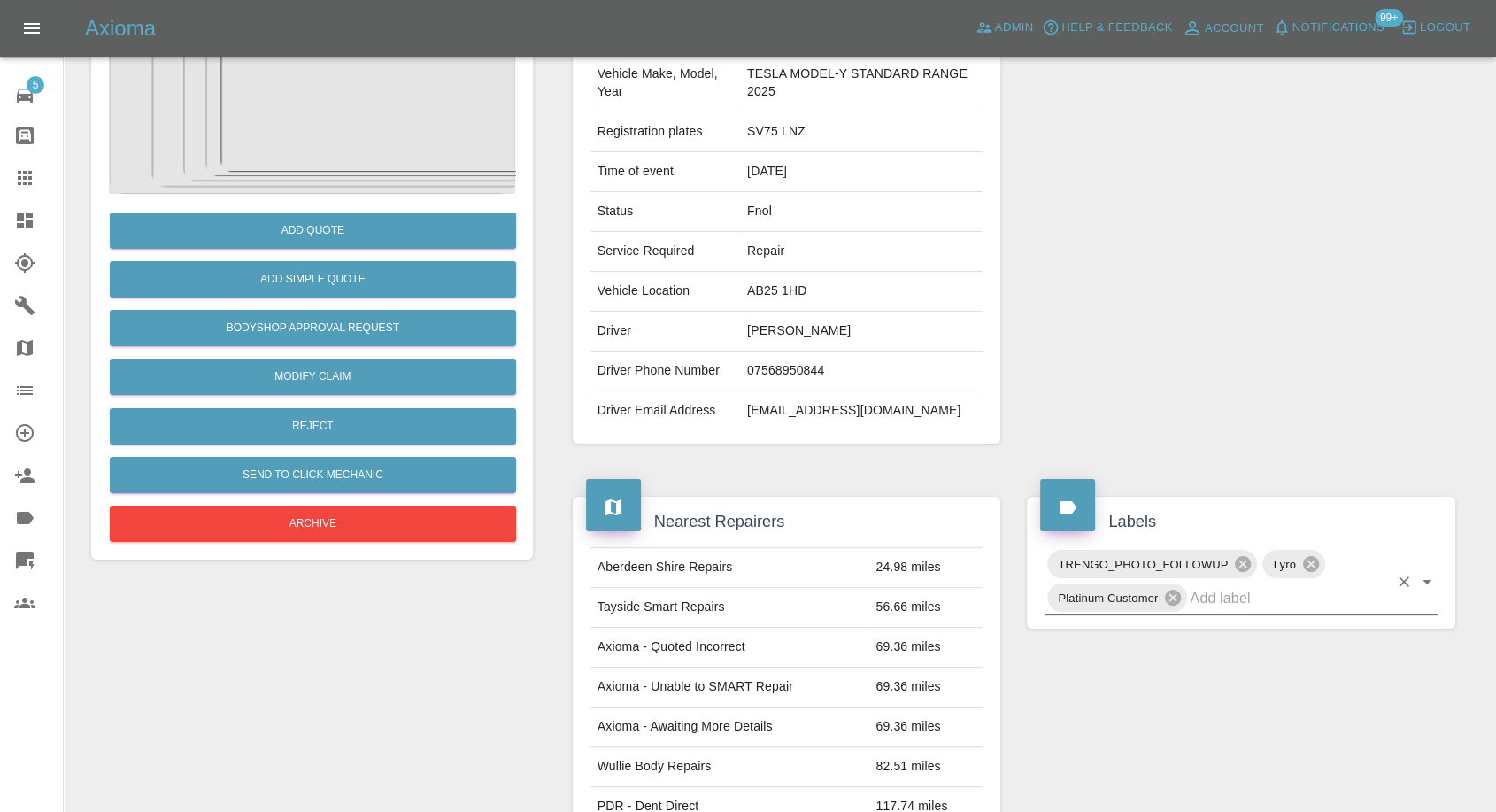
click at [21, 171] on icon at bounding box center [25, 178] width 21 height 21
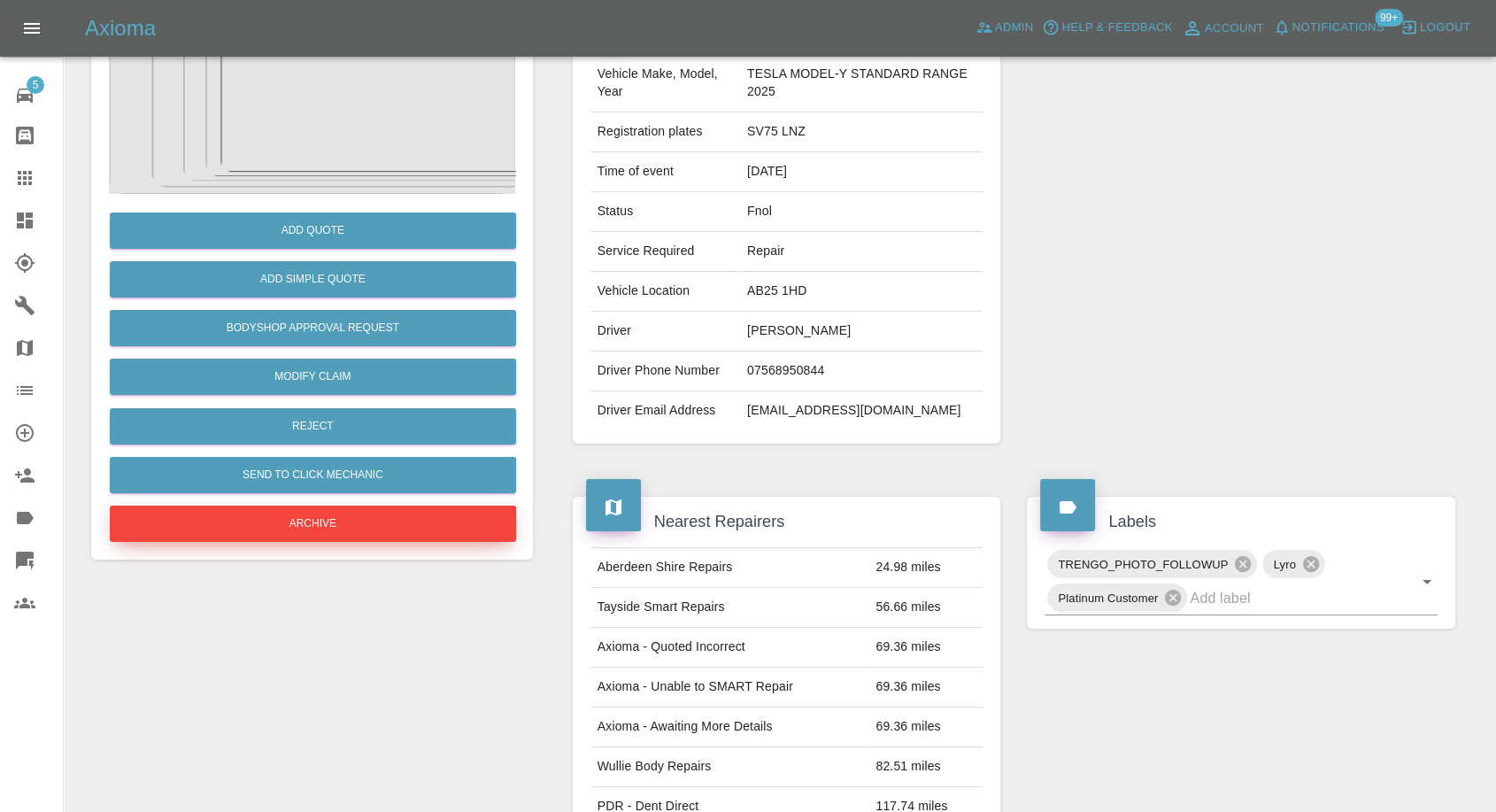
scroll to position [16, 0]
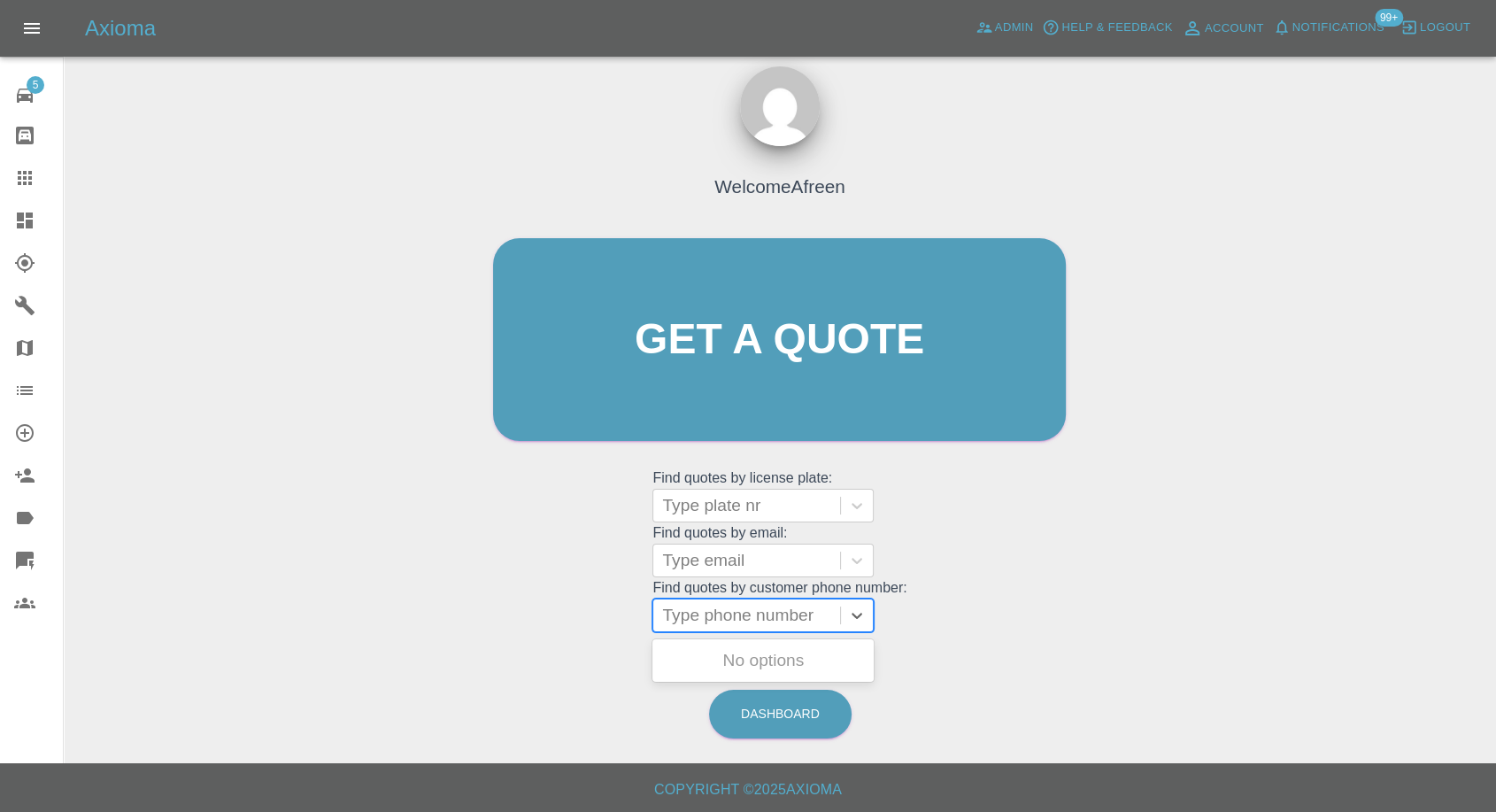
click at [707, 609] on div at bounding box center [747, 615] width 169 height 25
paste input "07775616168"
type input "07775616168"
paste input "07775616168"
type input "07775616168"
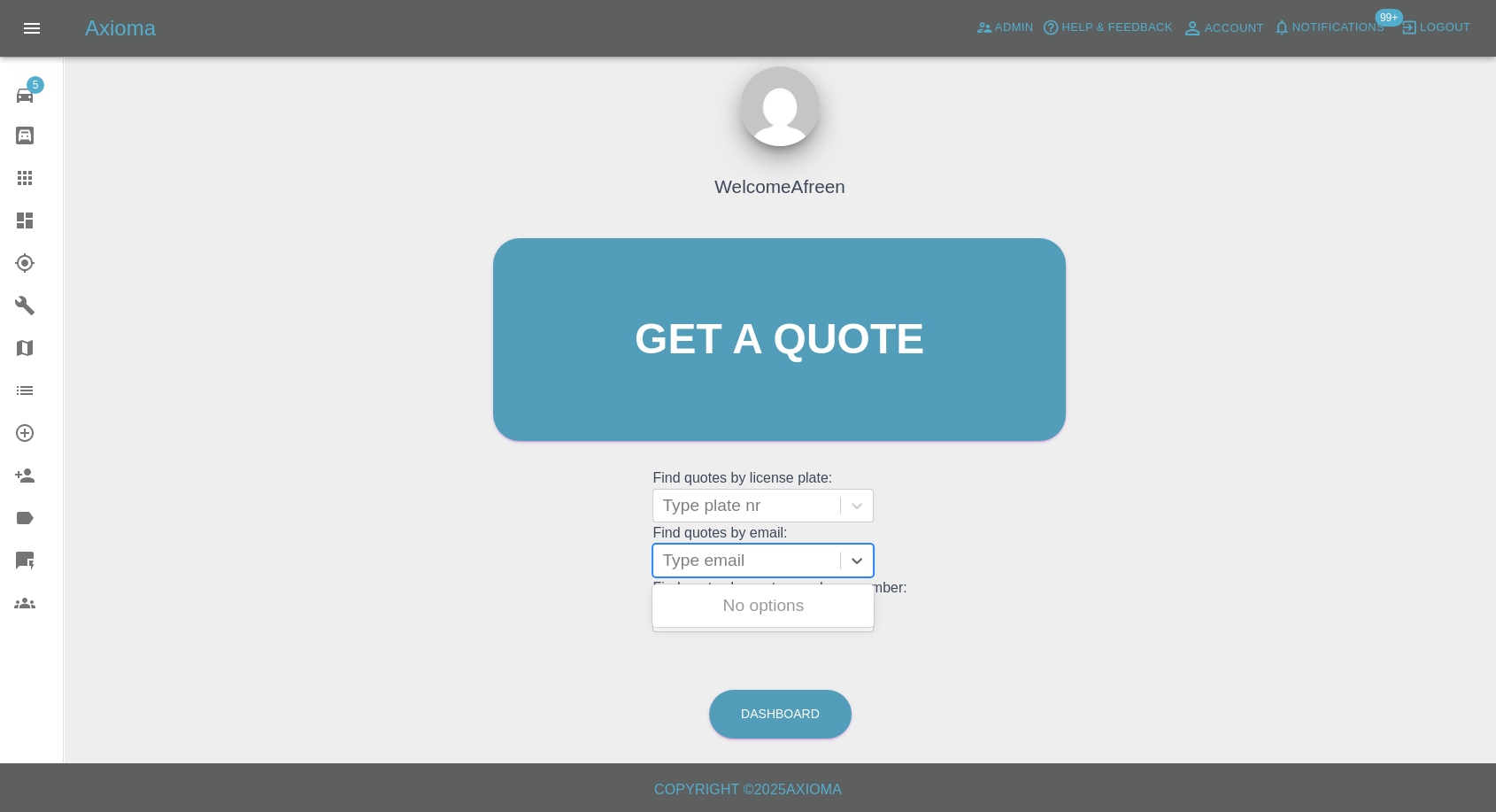
click at [775, 573] on div "Type email" at bounding box center [747, 560] width 187 height 32
paste input "[EMAIL_ADDRESS][DOMAIN_NAME]"
type input "[EMAIL_ADDRESS][DOMAIN_NAME]"
click at [812, 597] on div "PN23FCJ, Fnol" at bounding box center [764, 606] width 222 height 36
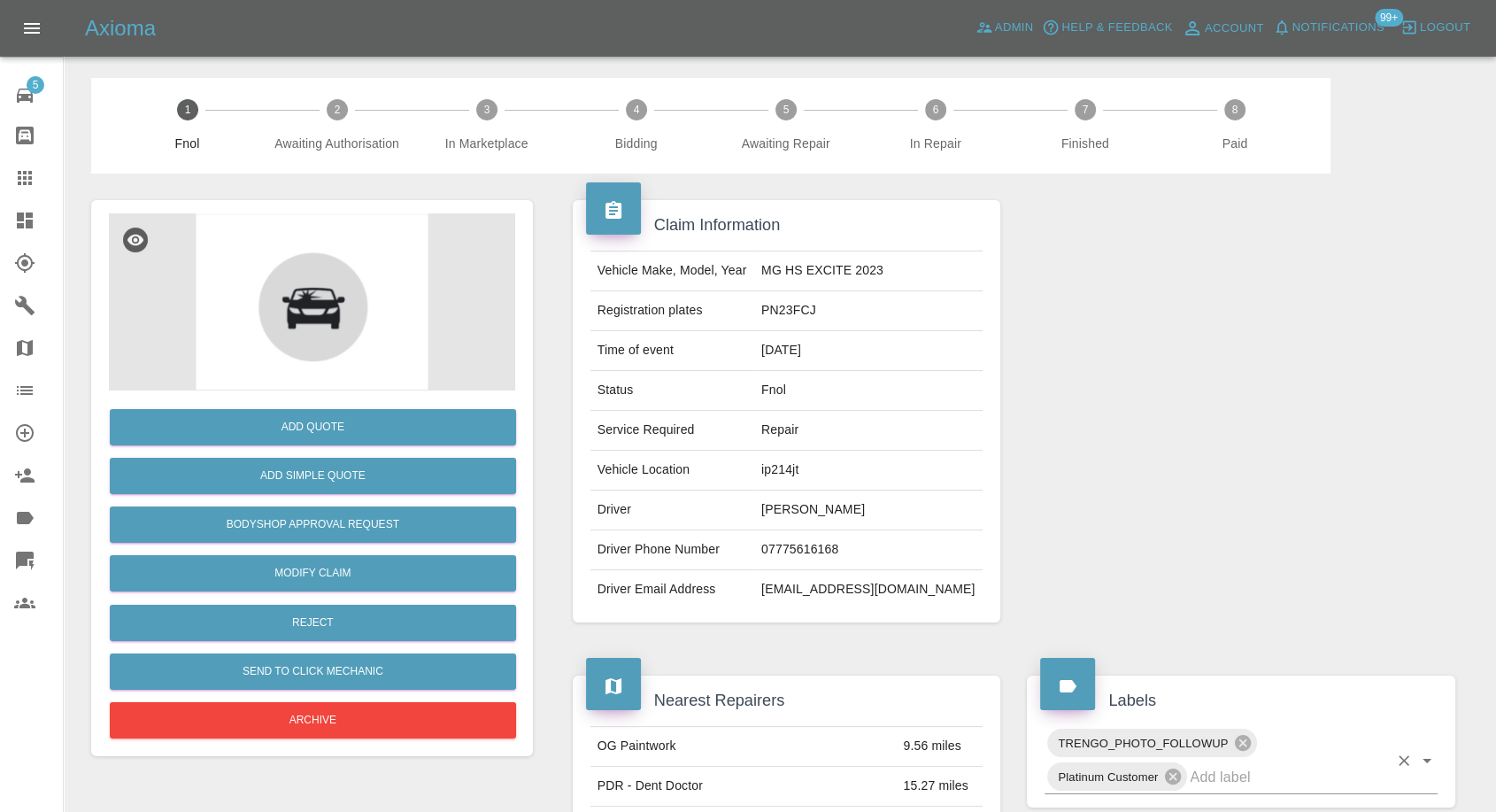
click at [1267, 780] on input "text" at bounding box center [1290, 776] width 199 height 27
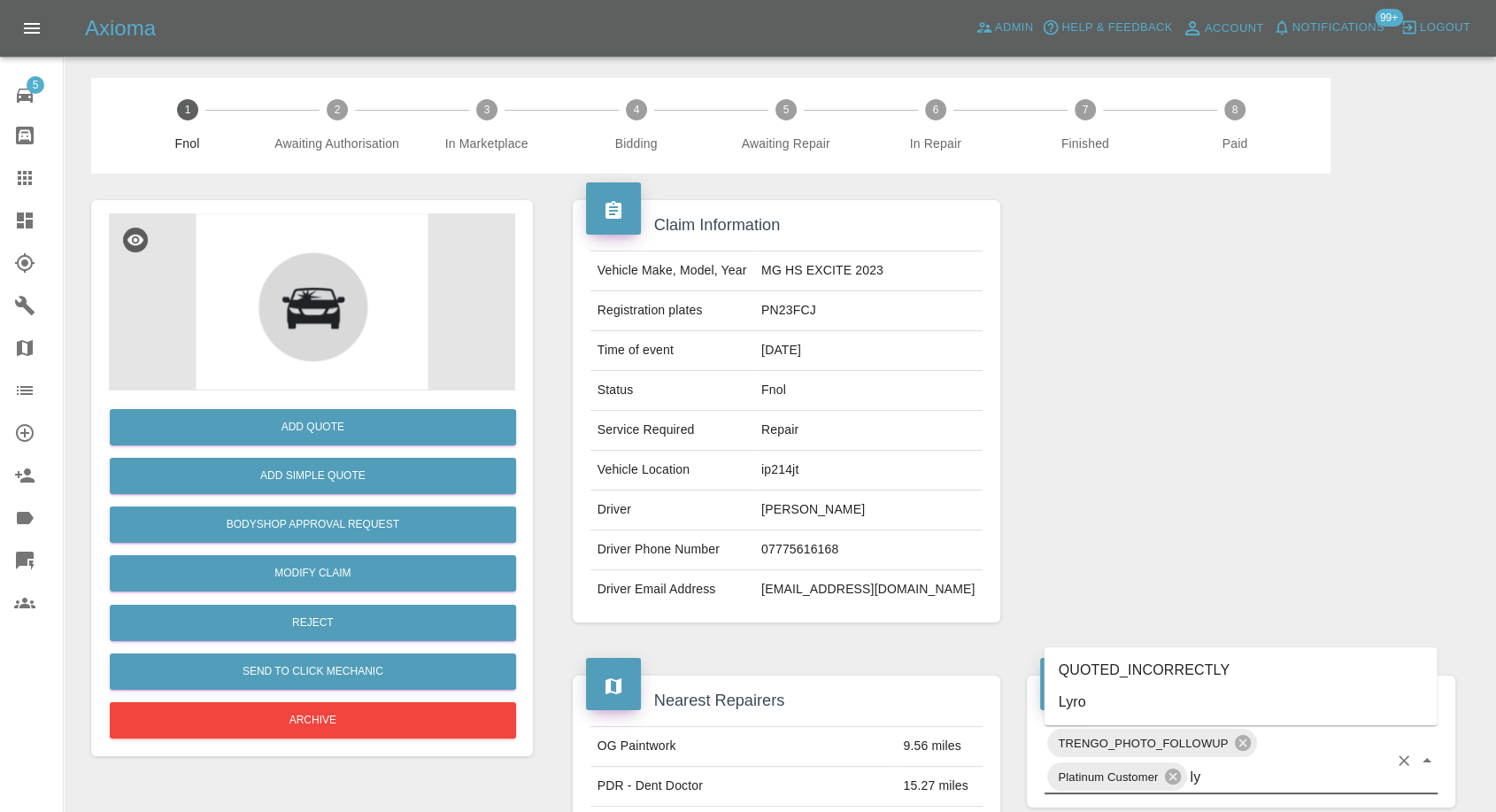
type input "lyr"
click at [1108, 698] on li "Lyro" at bounding box center [1241, 701] width 394 height 32
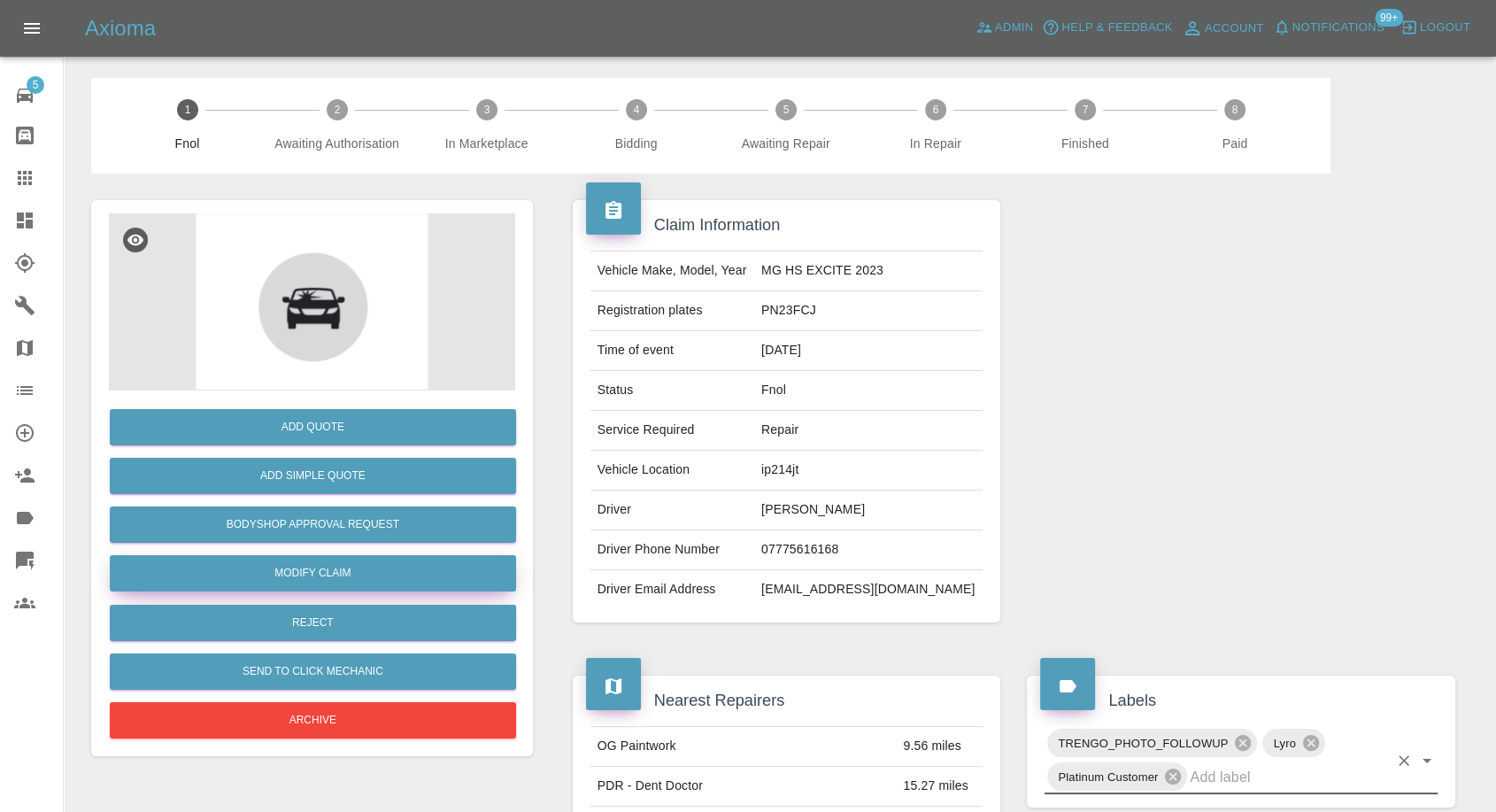
drag, startPoint x: 372, startPoint y: 569, endPoint x: 412, endPoint y: 565, distance: 40.2
click at [372, 569] on link "Modify Claim" at bounding box center [313, 574] width 406 height 37
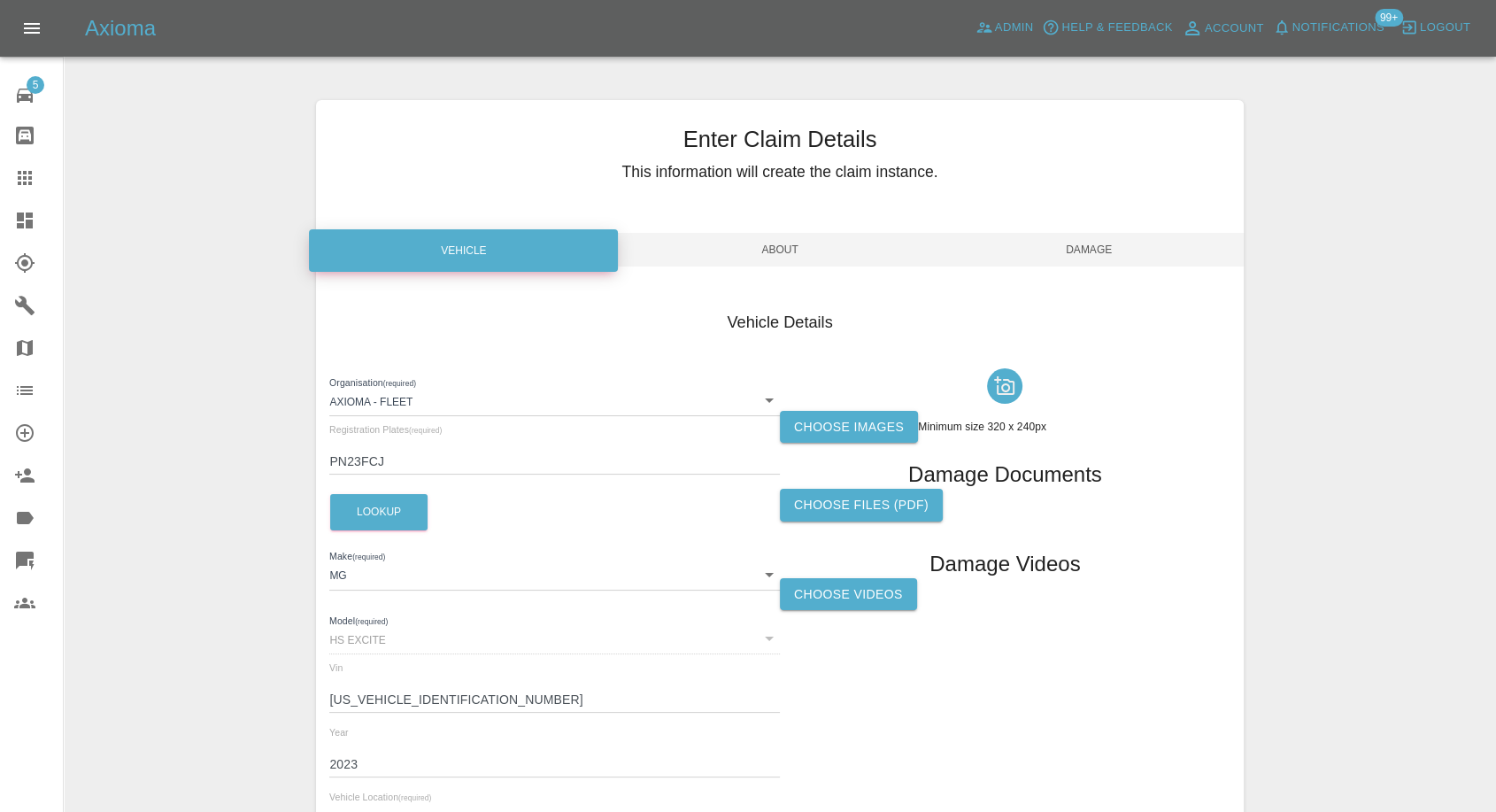
click at [837, 421] on label "Choose images" at bounding box center [849, 427] width 138 height 33
click at [0, 0] on input "Choose images" at bounding box center [0, 0] width 0 height 0
